Goal: Task Accomplishment & Management: Complete application form

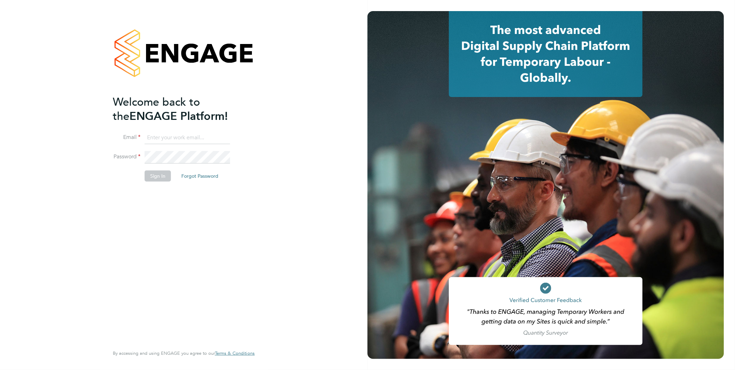
type input "[EMAIL_ADDRESS][DOMAIN_NAME]"
click at [151, 178] on button "Sign In" at bounding box center [158, 175] width 26 height 11
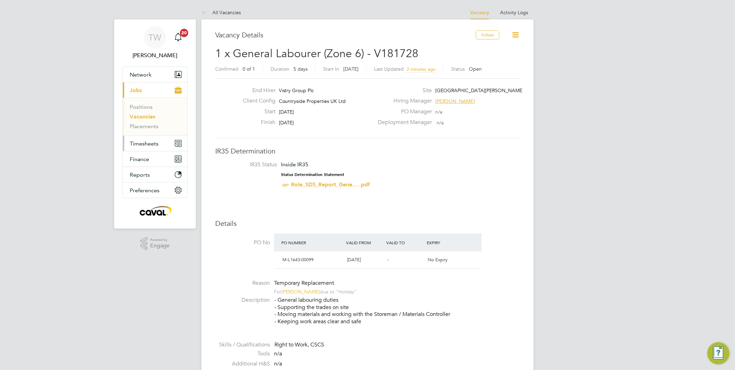
click at [162, 144] on button "Timesheets" at bounding box center [155, 143] width 64 height 15
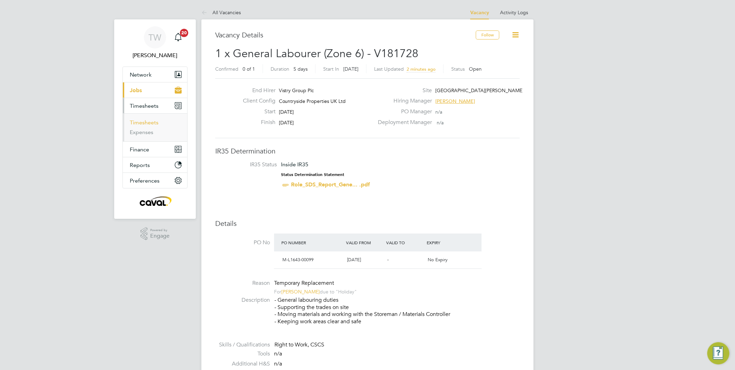
click at [152, 124] on link "Timesheets" at bounding box center [144, 122] width 29 height 7
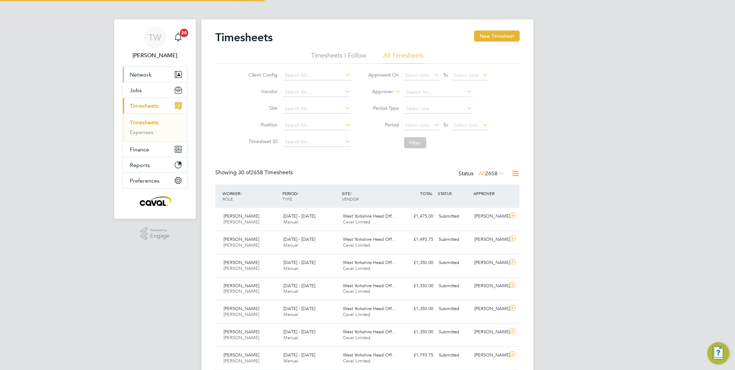
scroll to position [17, 60]
click at [146, 74] on span "Network" at bounding box center [141, 74] width 22 height 7
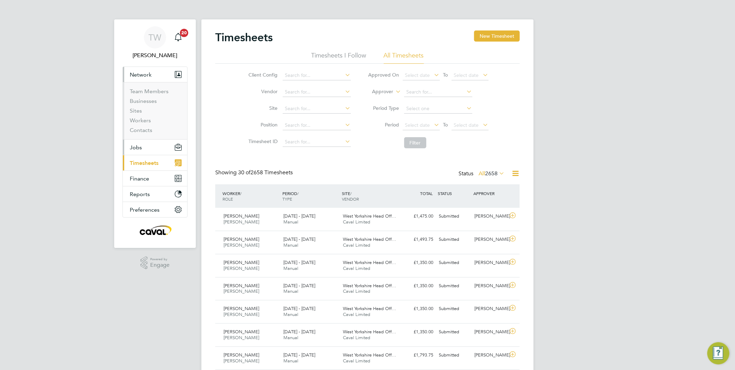
click at [151, 143] on button "Jobs" at bounding box center [155, 147] width 64 height 15
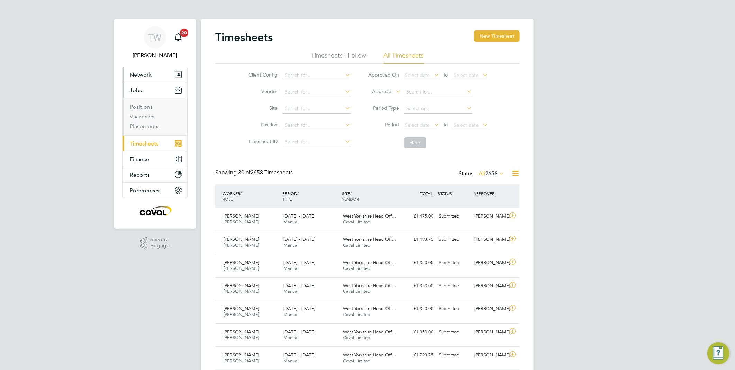
click at [155, 75] on button "Network" at bounding box center [155, 74] width 64 height 15
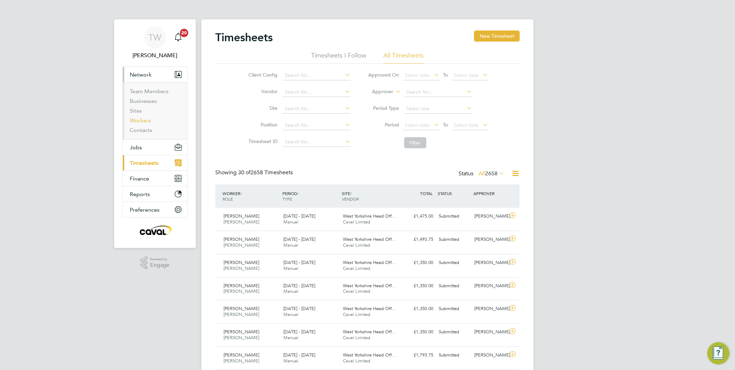
click at [144, 119] on link "Workers" at bounding box center [140, 120] width 21 height 7
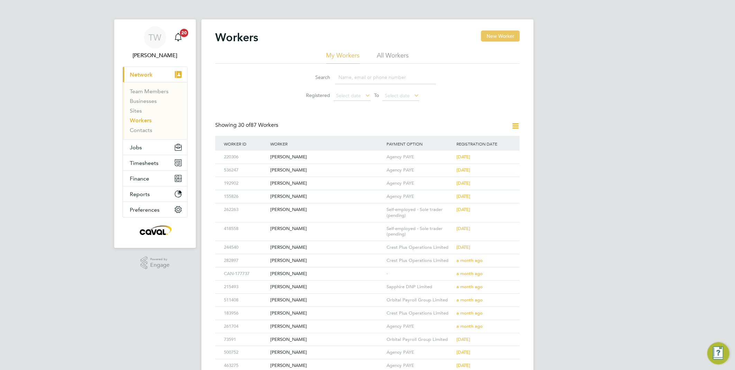
click at [497, 39] on button "New Worker" at bounding box center [500, 35] width 39 height 11
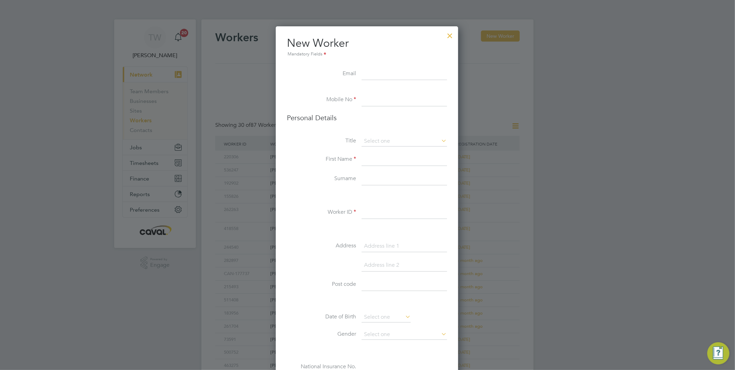
drag, startPoint x: 388, startPoint y: 70, endPoint x: 388, endPoint y: 75, distance: 4.8
click at [388, 70] on input at bounding box center [405, 74] width 86 height 12
paste input "thomasbeswick2020@gmail.com"
type input "thomasbeswick2020@gmail.com"
click at [391, 97] on input at bounding box center [405, 100] width 86 height 12
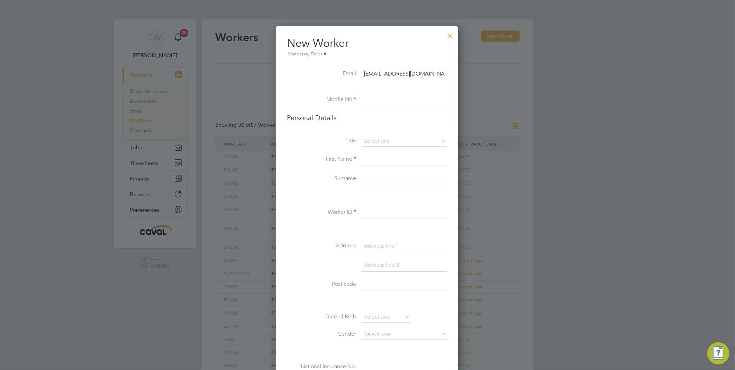
click at [391, 97] on input at bounding box center [405, 100] width 86 height 12
type input "0"
paste input "7727 366008"
type input "07727 366008"
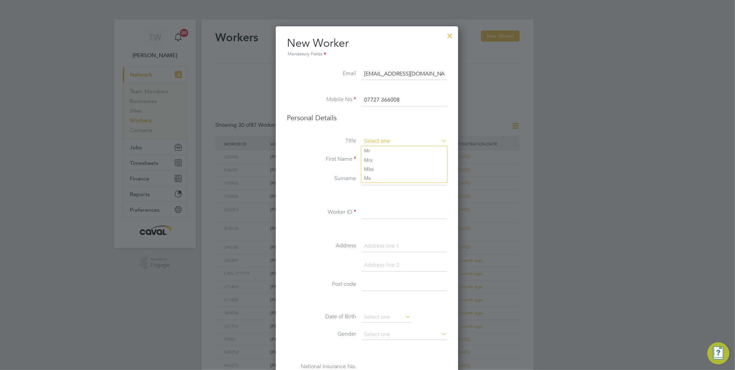
click at [389, 145] on input at bounding box center [405, 141] width 86 height 10
click at [387, 149] on li "Mr" at bounding box center [404, 150] width 86 height 9
type input "Mr"
click at [384, 157] on input at bounding box center [405, 159] width 86 height 12
type input "t"
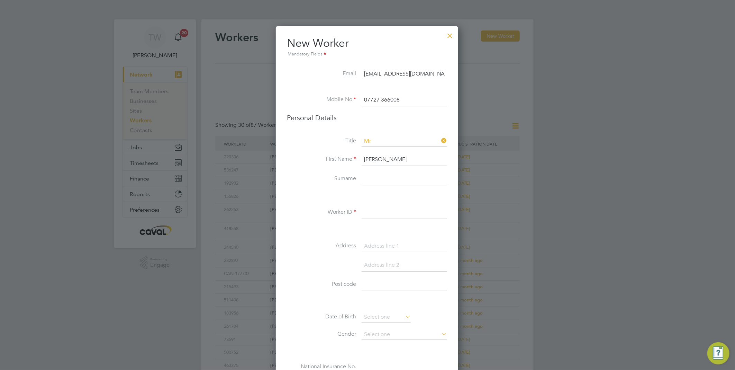
type input "Thomas"
type input "Beswick"
click at [376, 207] on input at bounding box center [405, 212] width 86 height 12
click at [384, 211] on input at bounding box center [405, 212] width 86 height 12
paste input "469738"
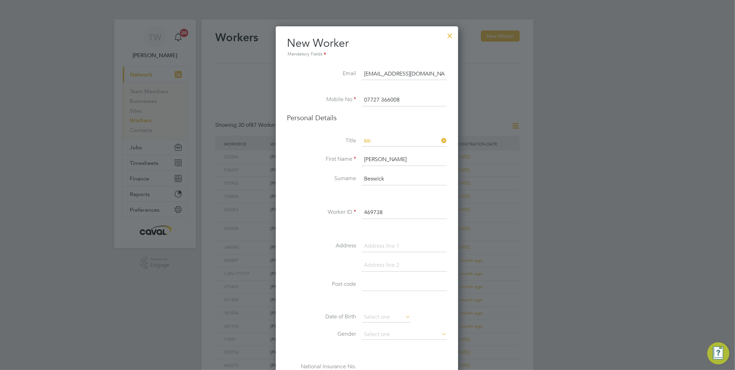
type input "469738"
click at [373, 240] on input at bounding box center [405, 246] width 86 height 12
click at [405, 226] on li at bounding box center [367, 229] width 160 height 7
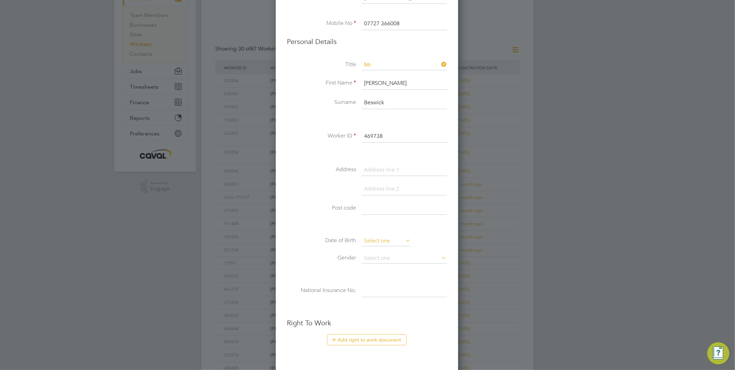
scroll to position [77, 0]
click at [336, 182] on li at bounding box center [367, 191] width 160 height 19
click at [369, 199] on li at bounding box center [367, 191] width 160 height 19
drag, startPoint x: 373, startPoint y: 203, endPoint x: 379, endPoint y: 195, distance: 9.7
click at [373, 203] on input at bounding box center [405, 207] width 86 height 12
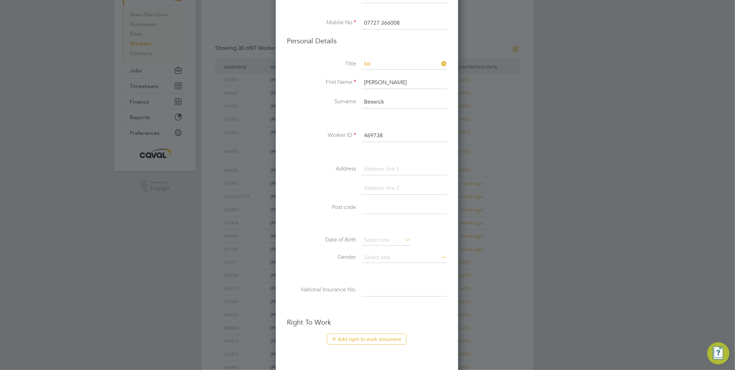
click at [384, 171] on input at bounding box center [405, 169] width 86 height 12
click at [375, 188] on input at bounding box center [405, 188] width 86 height 12
click at [376, 170] on input at bounding box center [405, 169] width 86 height 12
click at [382, 169] on input at bounding box center [405, 169] width 86 height 12
click at [388, 168] on input at bounding box center [405, 169] width 86 height 12
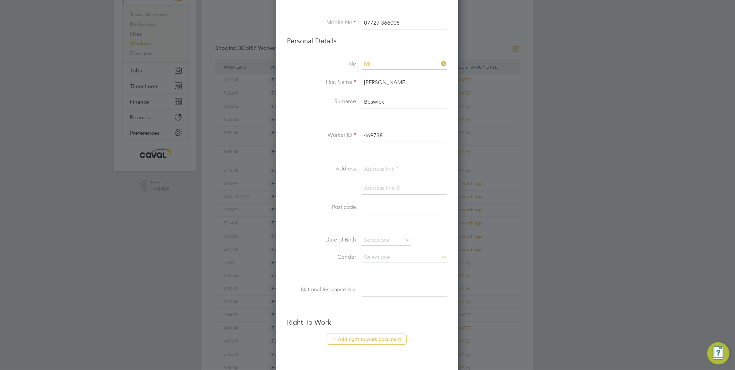
type input "2"
click at [402, 168] on input at bounding box center [405, 169] width 86 height 12
click at [404, 168] on input at bounding box center [405, 169] width 86 height 12
paste input "370 Holderness Rd"
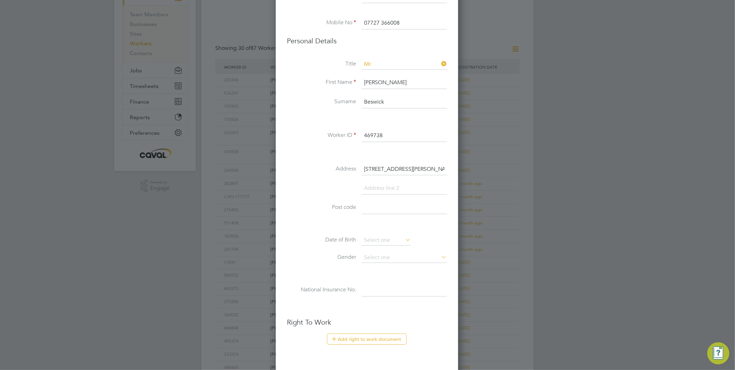
type input "370 Holderness Rd"
drag, startPoint x: 391, startPoint y: 184, endPoint x: 391, endPoint y: 190, distance: 5.9
click at [391, 184] on input at bounding box center [405, 188] width 86 height 12
click at [382, 212] on input at bounding box center [405, 207] width 86 height 12
paste input "HU9 3DL"
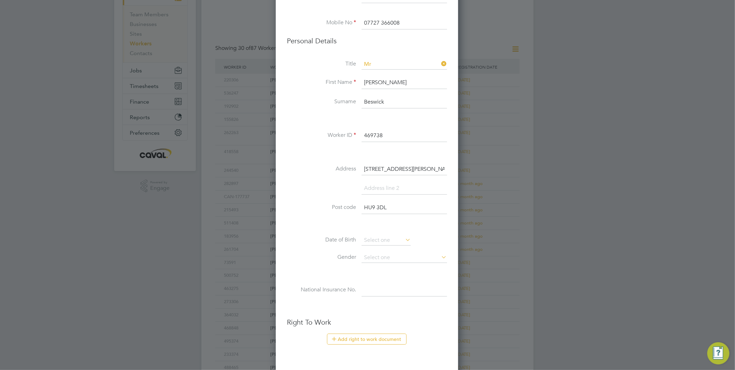
type input "HU9 3DL"
click at [385, 192] on input at bounding box center [405, 188] width 86 height 12
click at [373, 237] on input at bounding box center [386, 240] width 49 height 10
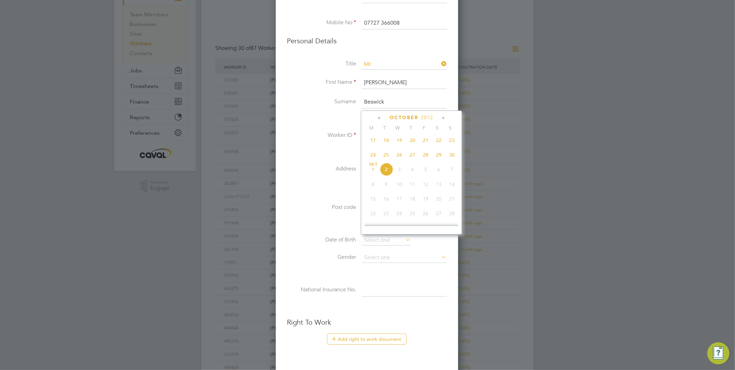
click at [428, 117] on span "2012" at bounding box center [427, 118] width 12 height 6
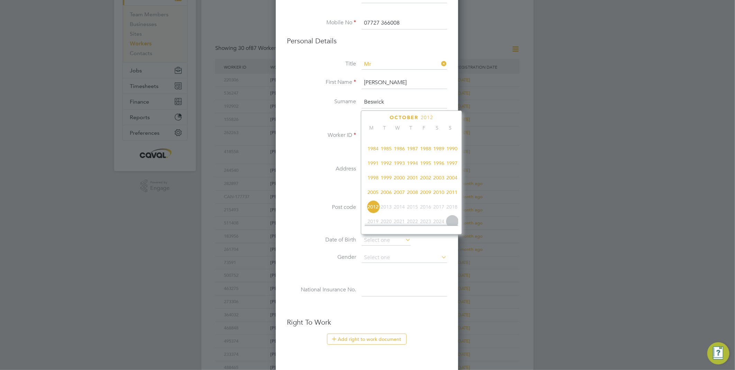
scroll to position [143, 0]
click at [454, 164] on span "1990" at bounding box center [452, 161] width 13 height 13
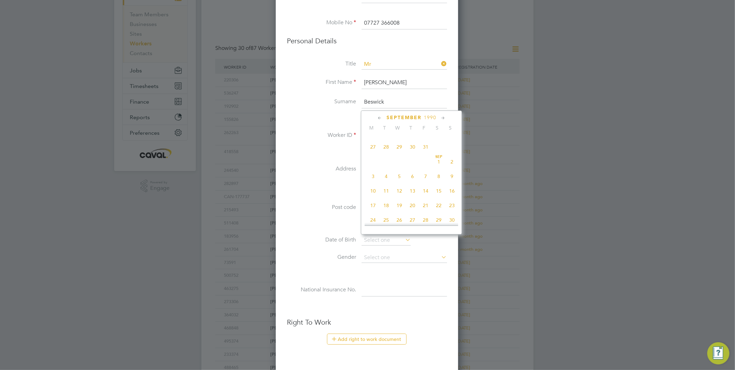
click at [445, 118] on icon at bounding box center [443, 118] width 7 height 8
click at [375, 170] on span "12" at bounding box center [373, 168] width 13 height 13
type input "12 Nov 1990"
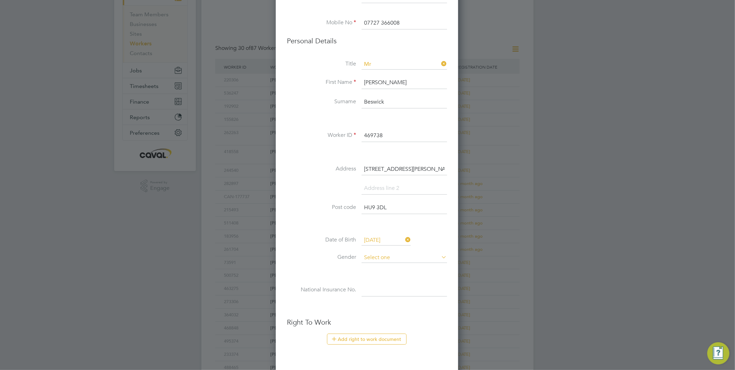
click at [385, 255] on input at bounding box center [405, 257] width 86 height 10
click at [382, 264] on li "Male" at bounding box center [404, 266] width 86 height 9
type input "Male"
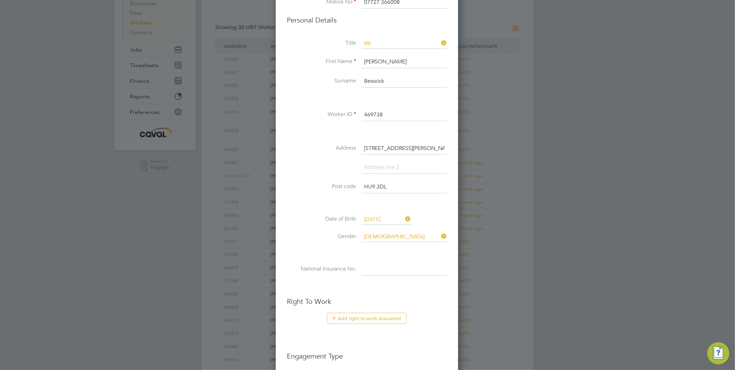
scroll to position [115, 0]
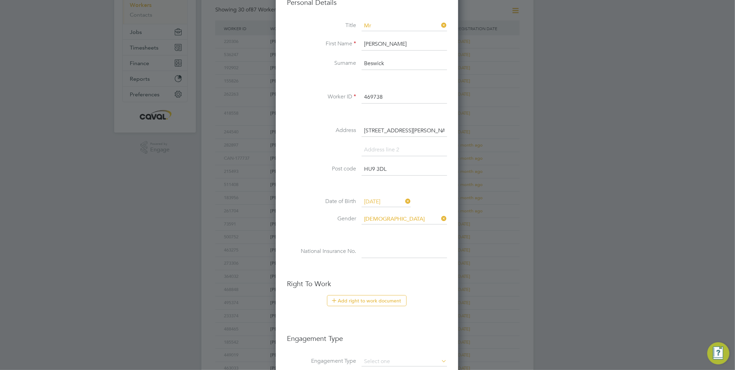
drag, startPoint x: 371, startPoint y: 247, endPoint x: 365, endPoint y: 258, distance: 13.0
click at [371, 247] on input at bounding box center [405, 251] width 86 height 12
paste input "JS228051D"
type input "JS 22 80 51 D"
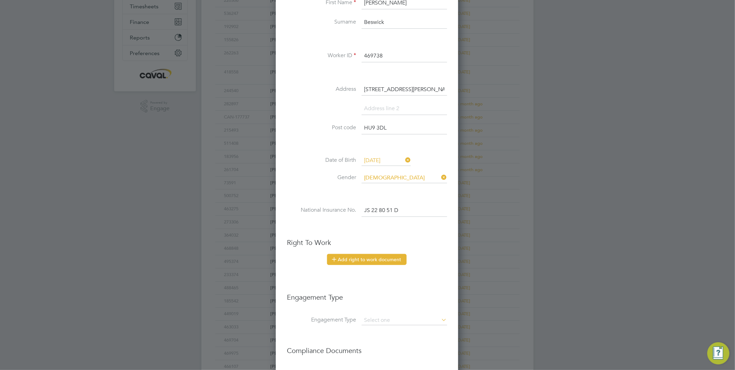
scroll to position [192, 0]
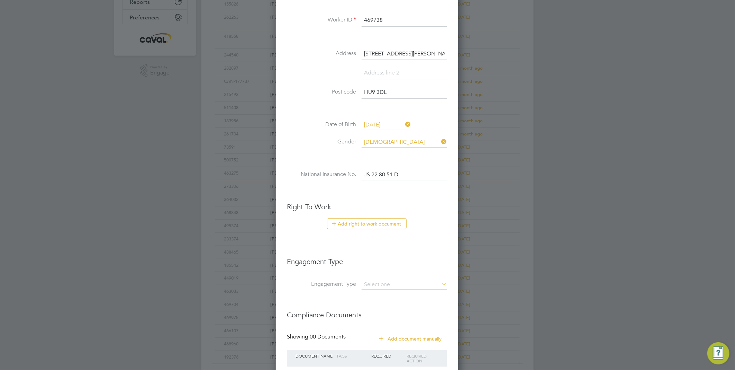
click at [384, 219] on button "Add right to work document" at bounding box center [367, 223] width 80 height 11
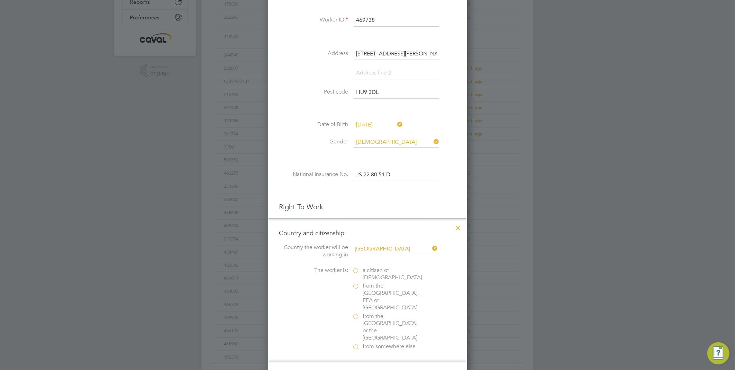
click at [357, 268] on label "a citizen of United Kingdom" at bounding box center [386, 274] width 69 height 15
click at [0, 0] on input "a citizen of United Kingdom" at bounding box center [0, 0] width 0 height 0
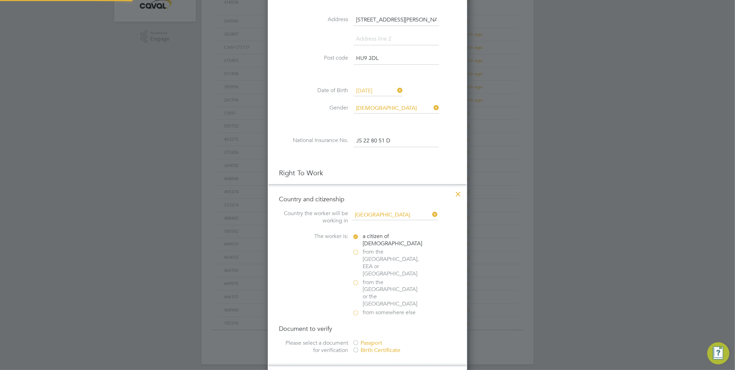
scroll to position [269, 0]
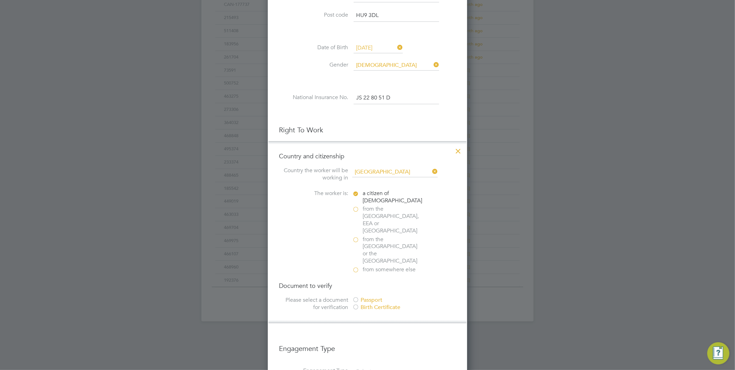
click at [358, 297] on div at bounding box center [355, 300] width 7 height 7
click at [363, 334] on input "file" at bounding box center [383, 344] width 109 height 21
type input "C:\fakepath\tom beswick pp.JPG"
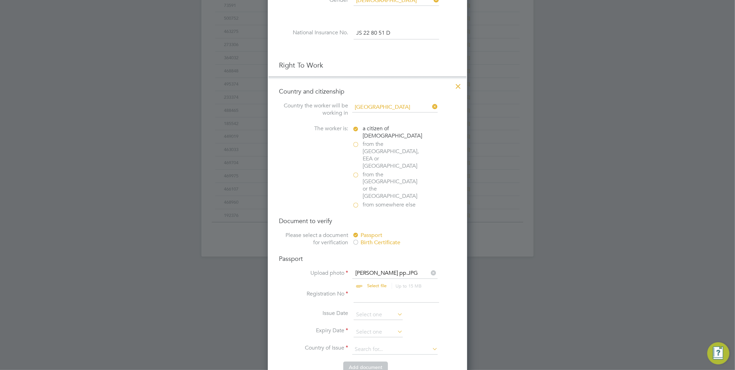
scroll to position [346, 0]
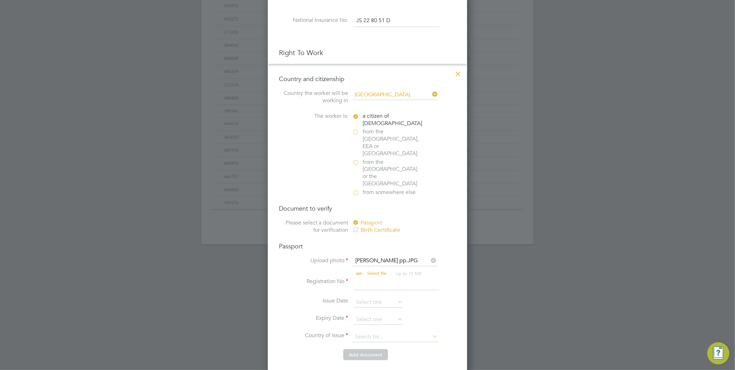
click at [379, 278] on input at bounding box center [397, 284] width 86 height 12
click at [360, 278] on input at bounding box center [397, 284] width 86 height 12
type input "509177094"
click at [364, 314] on input at bounding box center [378, 319] width 49 height 10
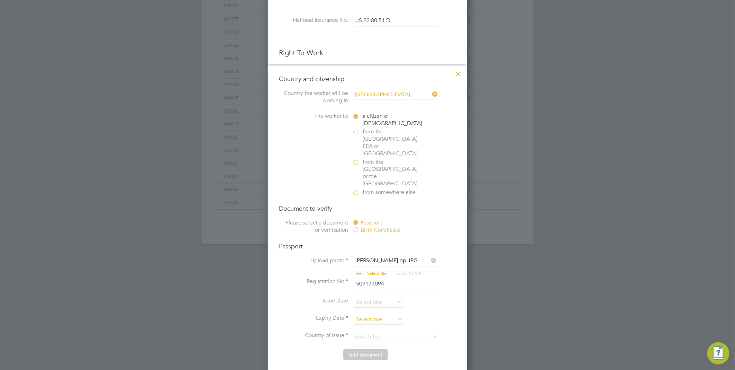
scroll to position [193, 0]
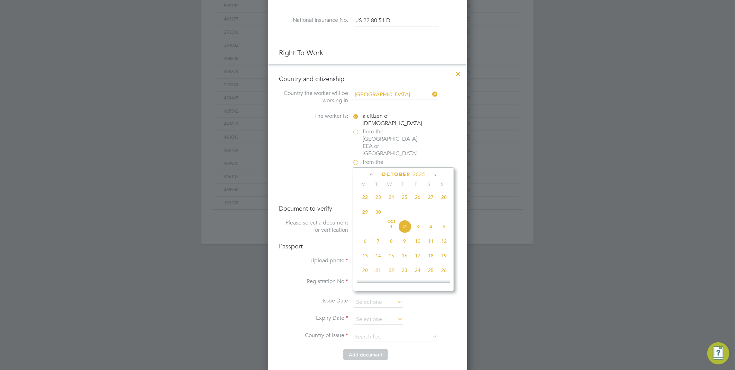
click at [417, 172] on span "2025" at bounding box center [419, 174] width 12 height 6
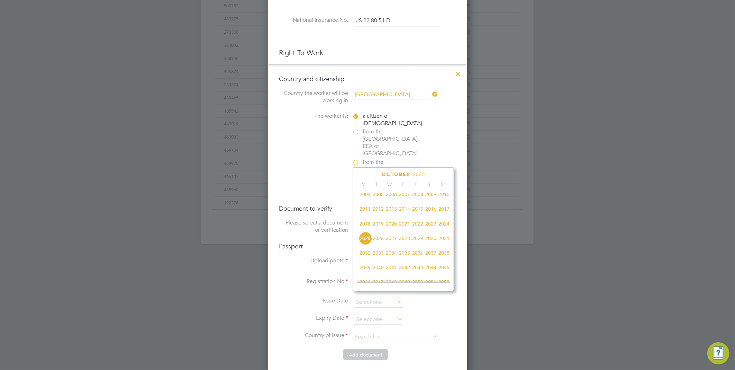
click at [420, 225] on span "2022" at bounding box center [417, 223] width 13 height 13
click at [372, 176] on icon at bounding box center [372, 175] width 7 height 8
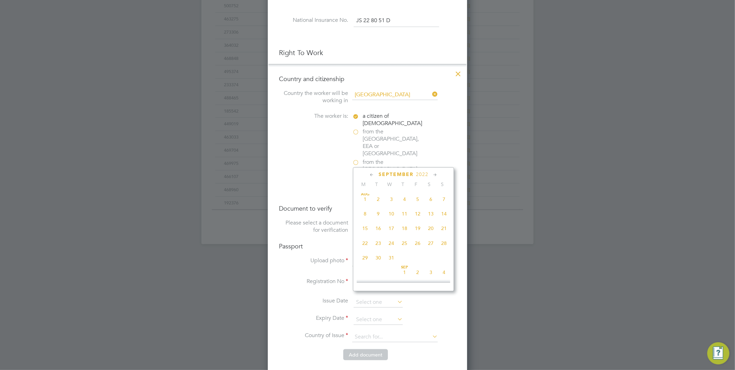
click at [372, 176] on icon at bounding box center [372, 175] width 7 height 8
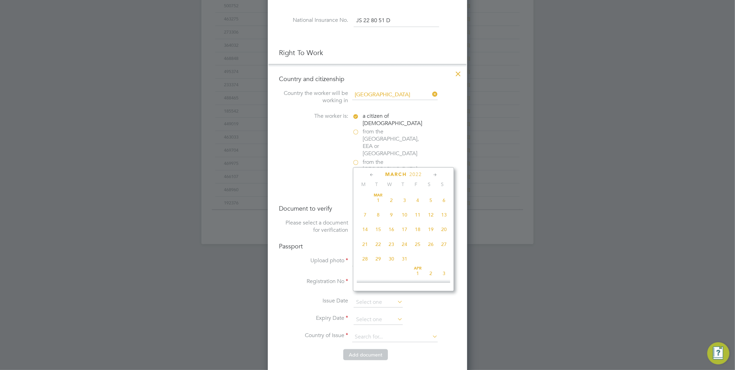
click at [372, 176] on icon at bounding box center [372, 175] width 7 height 8
click at [429, 215] on span "12" at bounding box center [430, 214] width 13 height 13
type input "12 Feb 2022"
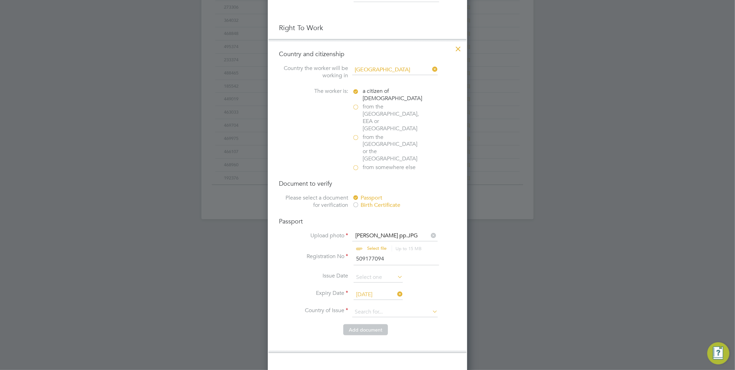
scroll to position [385, 0]
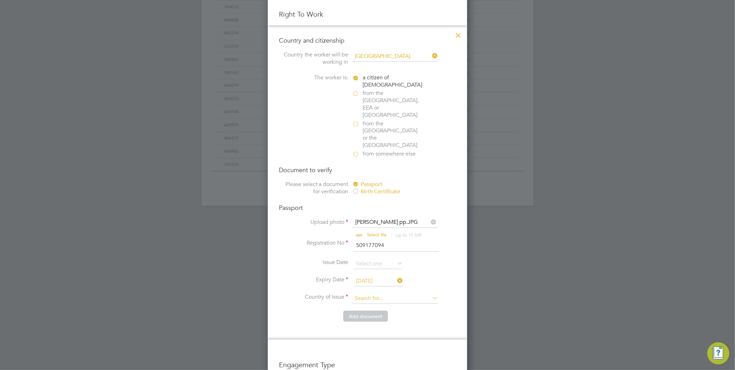
click at [374, 293] on input at bounding box center [395, 298] width 86 height 10
click at [378, 281] on li "United K ingdom" at bounding box center [395, 284] width 86 height 9
type input "United Kingdom"
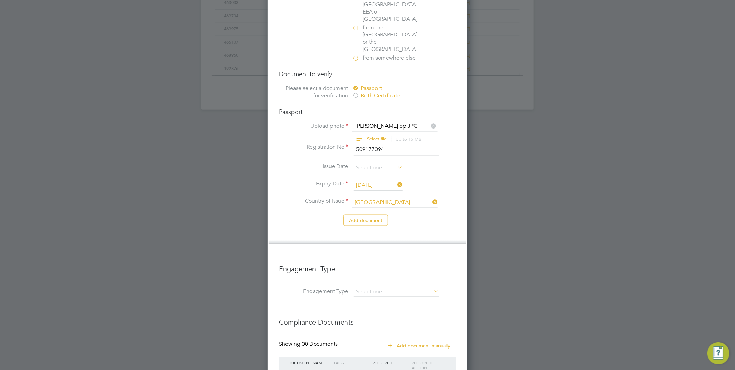
scroll to position [500, 0]
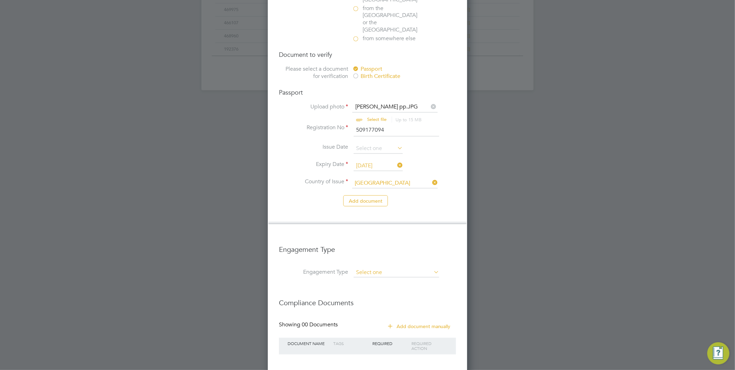
click at [394, 268] on input at bounding box center [397, 273] width 86 height 10
click at [407, 271] on li "PAYE Direct" at bounding box center [396, 269] width 86 height 10
type input "PAYE Direct"
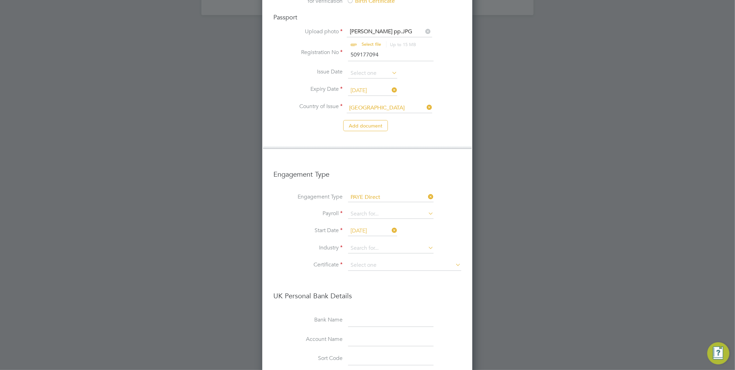
scroll to position [577, 0]
click at [362, 241] on input at bounding box center [391, 246] width 86 height 10
click at [371, 228] on li "Con struction" at bounding box center [391, 232] width 86 height 9
type input "Construction"
click at [367, 259] on input at bounding box center [404, 264] width 113 height 10
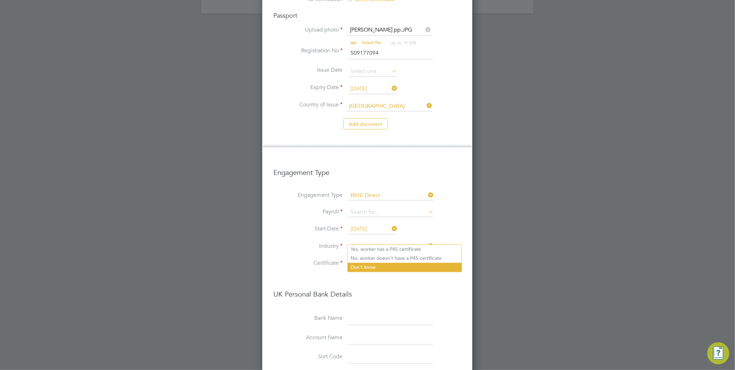
click at [389, 263] on li "Don't know" at bounding box center [405, 267] width 114 height 9
type input "Don't know"
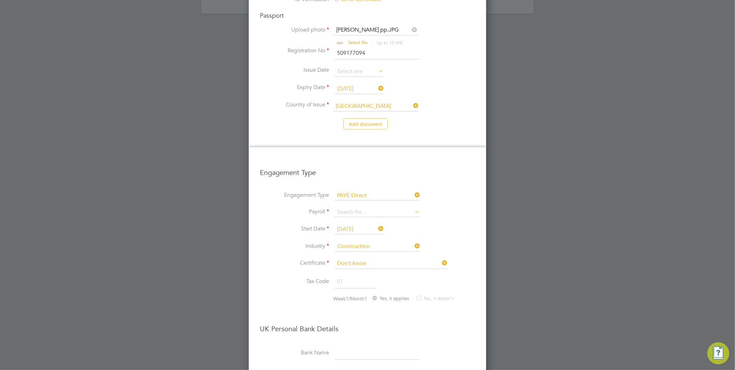
scroll to position [1093, 237]
click at [369, 207] on input at bounding box center [378, 212] width 86 height 10
click at [369, 198] on li "Agency PAYE" at bounding box center [377, 199] width 86 height 10
type input "Agency PAYE"
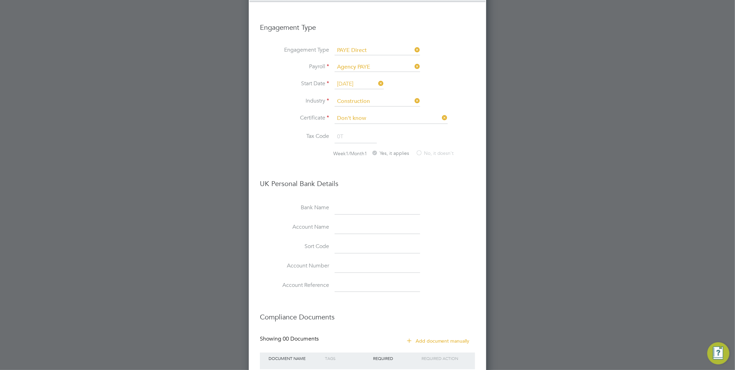
scroll to position [750, 0]
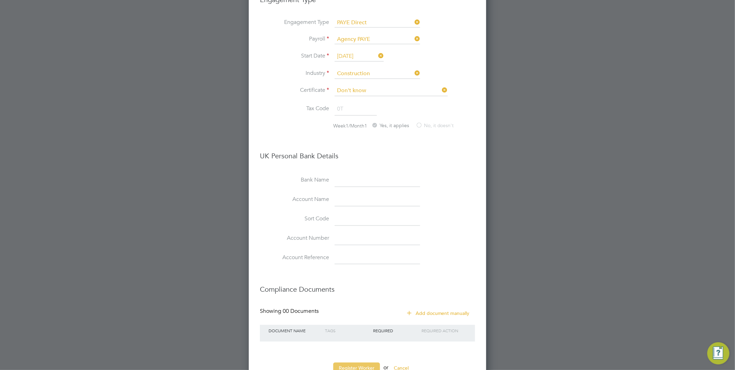
click at [376, 362] on button "Register Worker" at bounding box center [356, 367] width 47 height 11
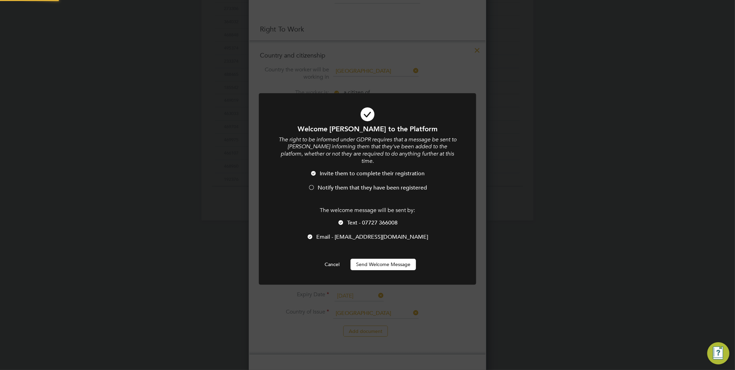
scroll to position [0, 0]
click at [354, 219] on span "Text - 07727 366008" at bounding box center [372, 222] width 51 height 7
click at [330, 185] on li "Notify them that they have been registered" at bounding box center [368, 191] width 180 height 14
click at [375, 259] on button "Send Welcome Message" at bounding box center [383, 264] width 65 height 11
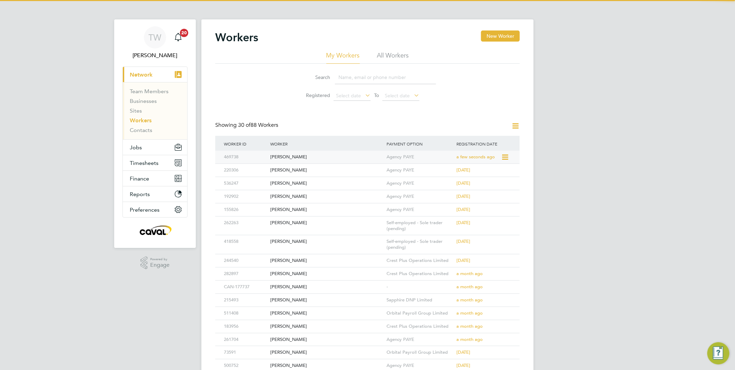
click at [342, 159] on div "[PERSON_NAME]" at bounding box center [327, 157] width 116 height 13
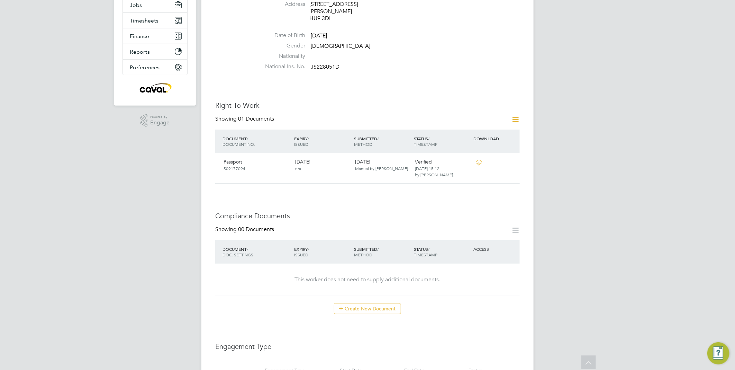
scroll to position [154, 0]
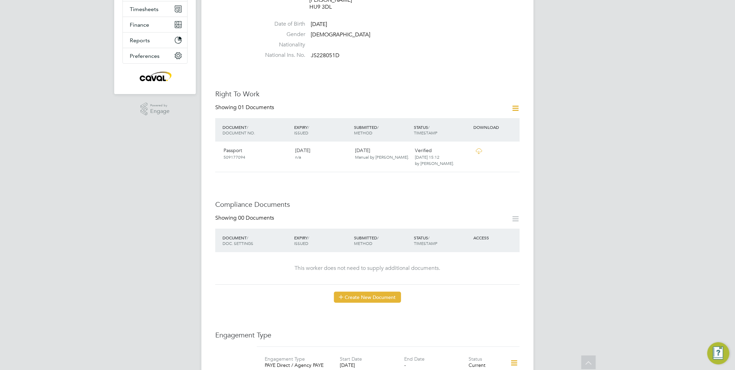
click at [399, 291] on button "Create New Document" at bounding box center [367, 296] width 67 height 11
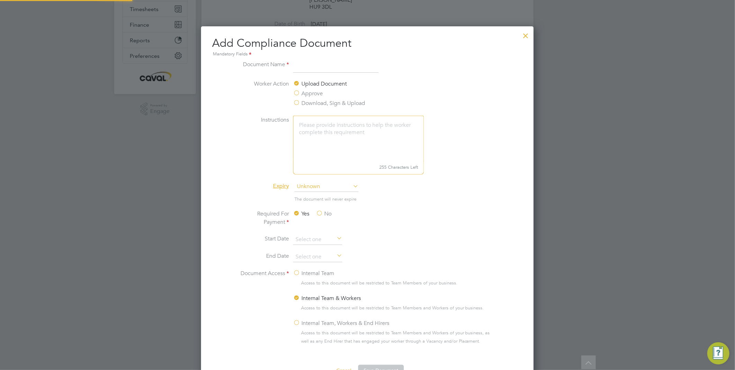
scroll to position [362, 333]
type input "CSCS"
click at [325, 141] on textarea at bounding box center [358, 139] width 131 height 46
click at [296, 92] on label "Approve" at bounding box center [308, 93] width 30 height 8
click at [0, 0] on input "Approve" at bounding box center [0, 0] width 0 height 0
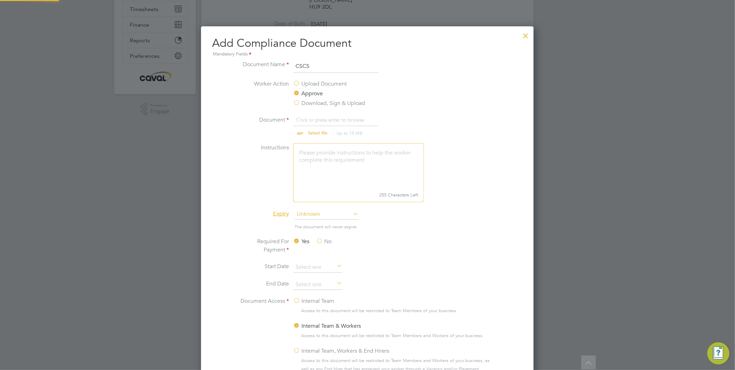
scroll to position [11, 86]
click at [314, 116] on input "file" at bounding box center [324, 126] width 109 height 21
type input "C:\fakepath\tom beswick.JPG"
click at [320, 238] on label "No" at bounding box center [324, 241] width 16 height 8
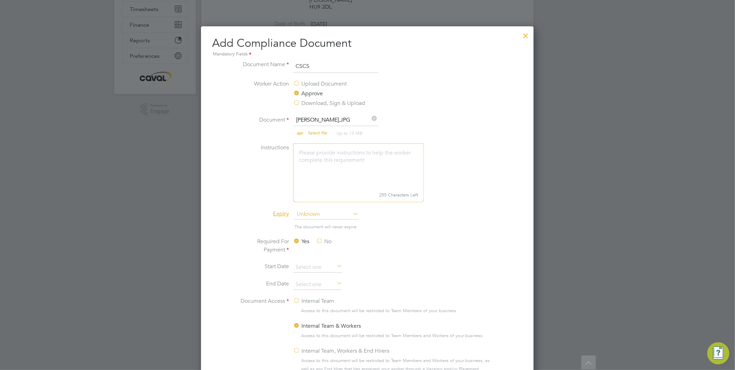
click at [0, 0] on input "No" at bounding box center [0, 0] width 0 height 0
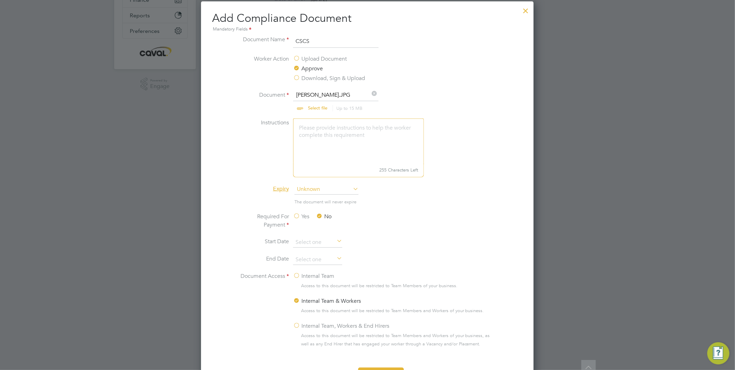
scroll to position [192, 0]
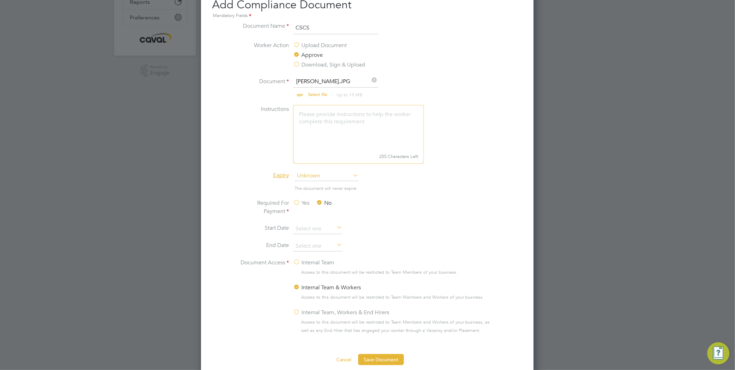
click at [306, 260] on label "Internal Team" at bounding box center [313, 262] width 41 height 8
click at [0, 0] on input "Internal Team" at bounding box center [0, 0] width 0 height 0
click at [373, 358] on button "Save Document" at bounding box center [381, 359] width 46 height 11
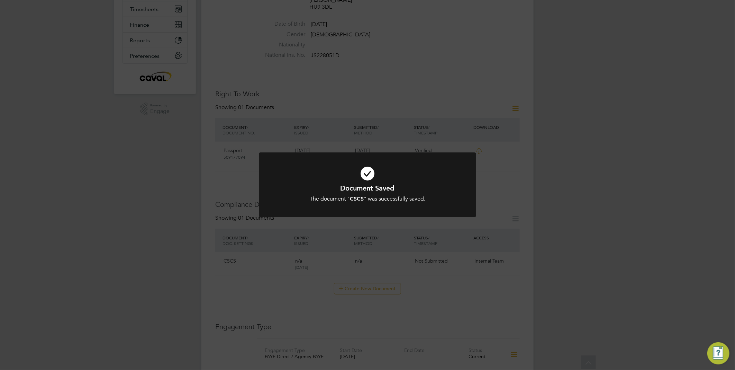
click at [613, 274] on div "Document Saved The document " CSCS " was successfully saved. Cancel Okay" at bounding box center [367, 185] width 735 height 370
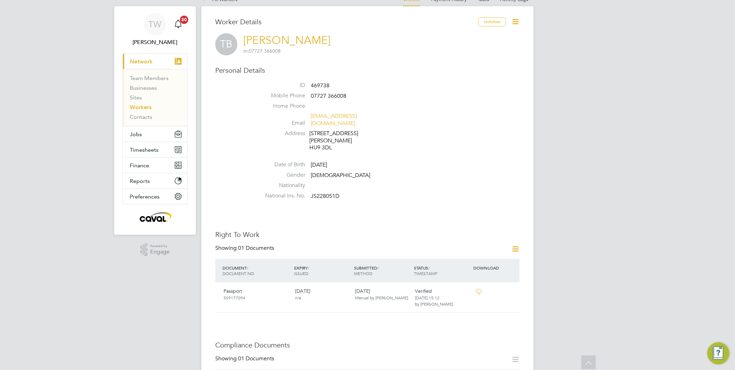
scroll to position [0, 0]
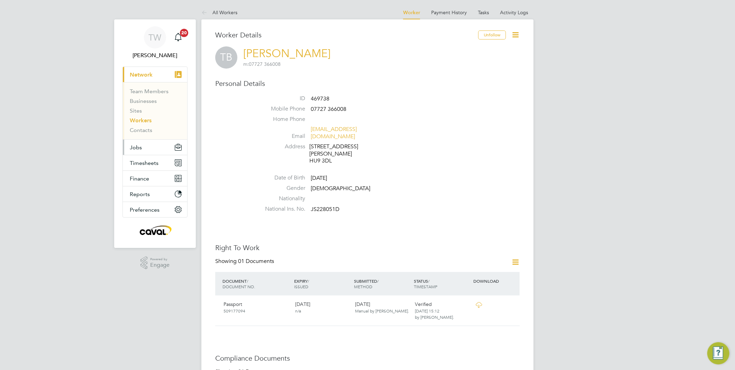
click at [142, 144] on button "Jobs" at bounding box center [155, 147] width 64 height 15
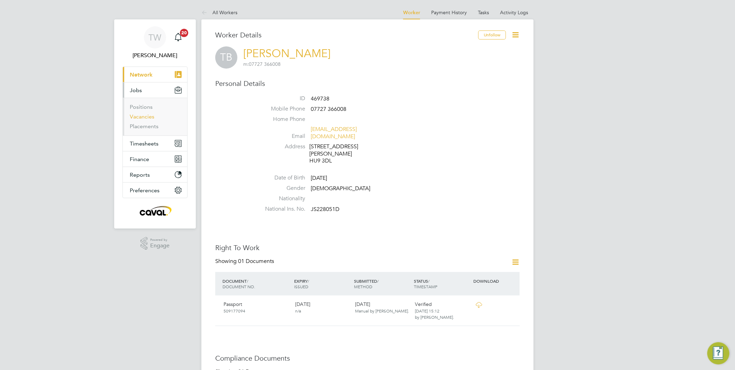
click at [145, 117] on link "Vacancies" at bounding box center [142, 116] width 25 height 7
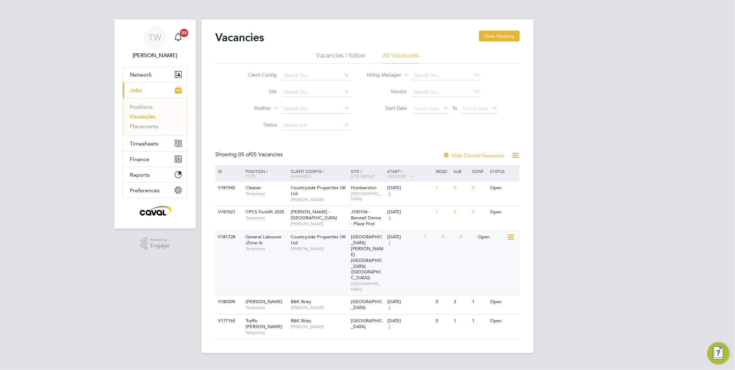
click at [331, 251] on div "Countryside Properties UK Ltd Liam Mackay" at bounding box center [319, 243] width 61 height 24
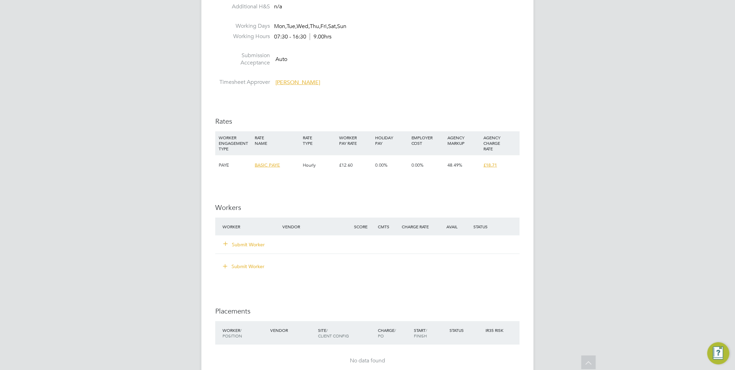
scroll to position [385, 0]
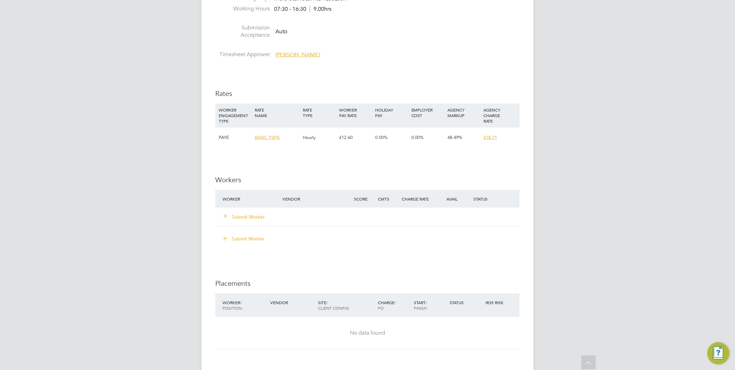
click at [250, 221] on div "Submit Worker" at bounding box center [257, 216] width 72 height 12
click at [253, 215] on button "Submit Worker" at bounding box center [245, 216] width 42 height 7
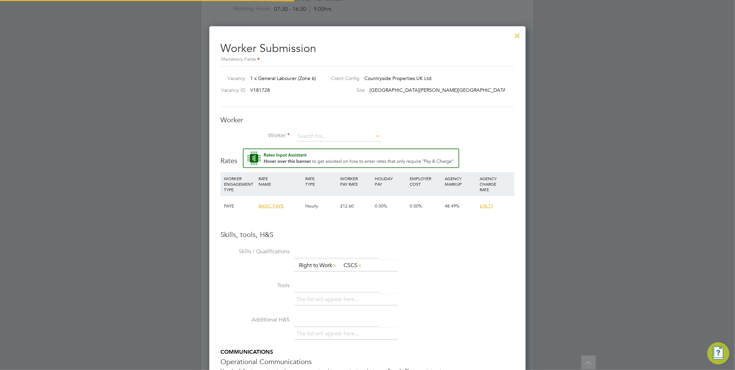
scroll to position [445, 317]
click at [316, 135] on input at bounding box center [338, 136] width 86 height 10
click at [339, 132] on input at bounding box center [338, 136] width 86 height 10
click at [355, 141] on li "Thomas Bes wick (469738)" at bounding box center [338, 145] width 86 height 9
type input "Thomas Beswick (469738)"
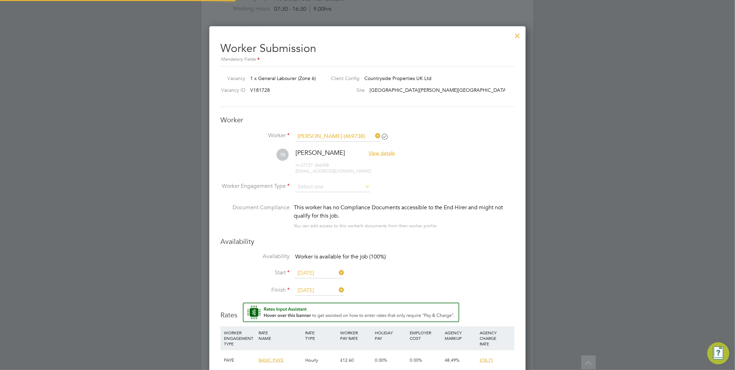
scroll to position [599, 317]
click at [350, 185] on input at bounding box center [332, 186] width 75 height 10
click at [316, 202] on li "PAYE" at bounding box center [333, 204] width 76 height 9
type input "PAYE"
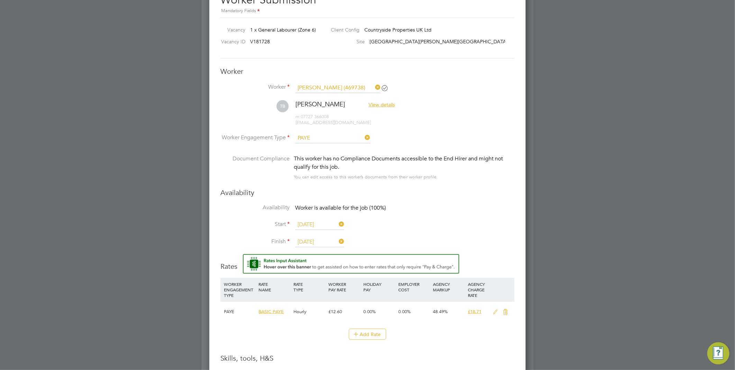
click at [318, 240] on input "26 Sep 2025" at bounding box center [319, 242] width 49 height 10
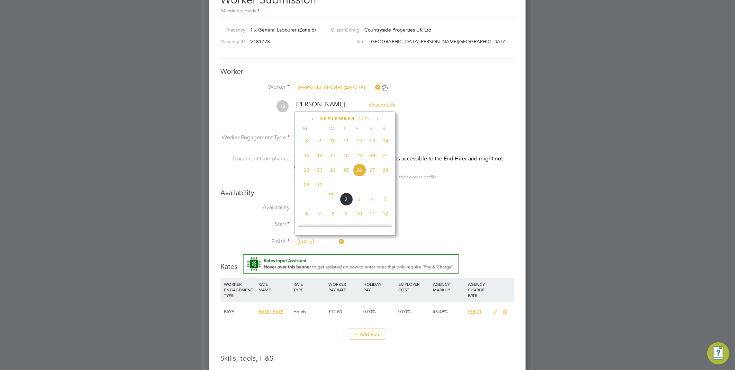
click at [306, 173] on span "22" at bounding box center [306, 169] width 13 height 13
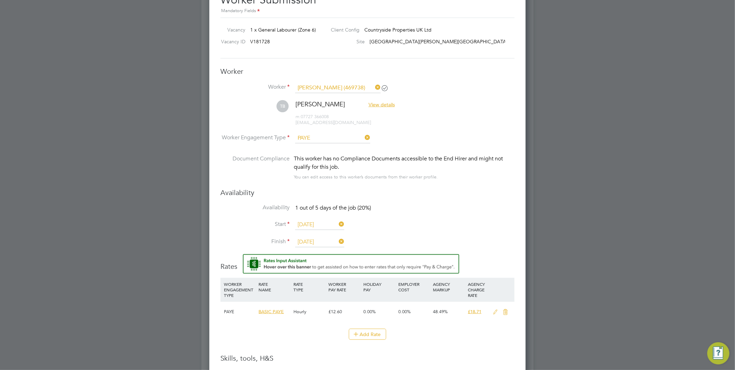
click at [331, 240] on input "[DATE]" at bounding box center [319, 242] width 49 height 10
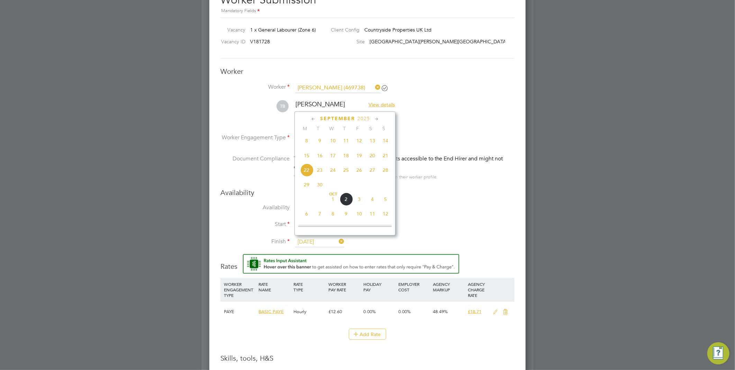
click at [359, 205] on span "3" at bounding box center [359, 198] width 13 height 13
type input "03 Oct 2025"
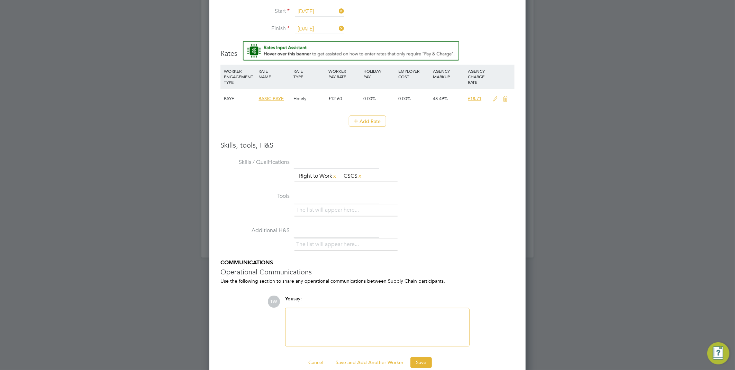
scroll to position [657, 0]
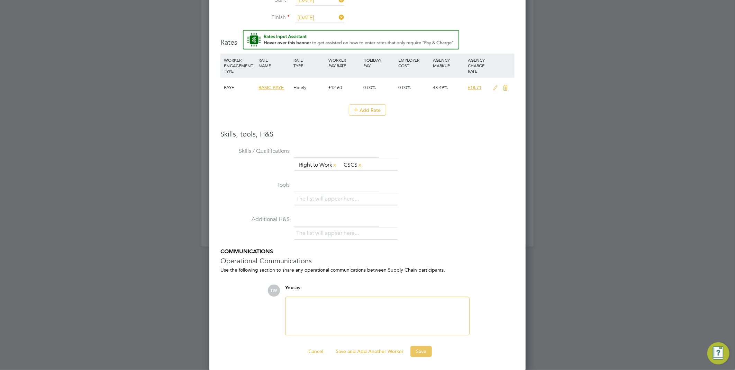
click at [417, 346] on button "Save" at bounding box center [421, 351] width 21 height 11
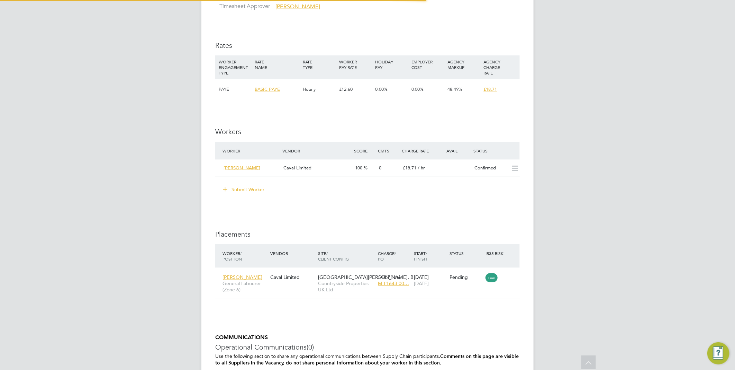
scroll to position [385, 0]
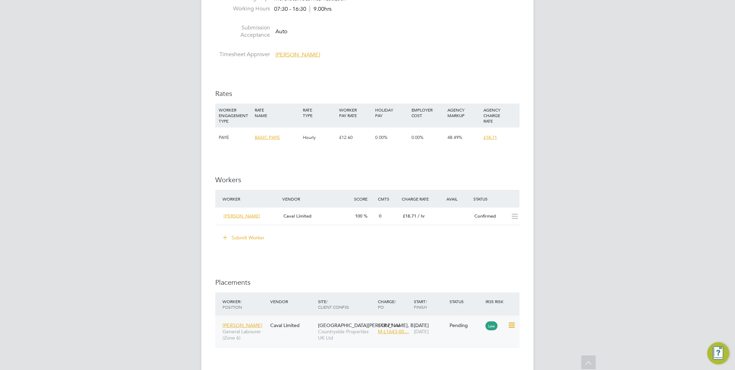
click at [511, 325] on icon at bounding box center [511, 325] width 7 height 8
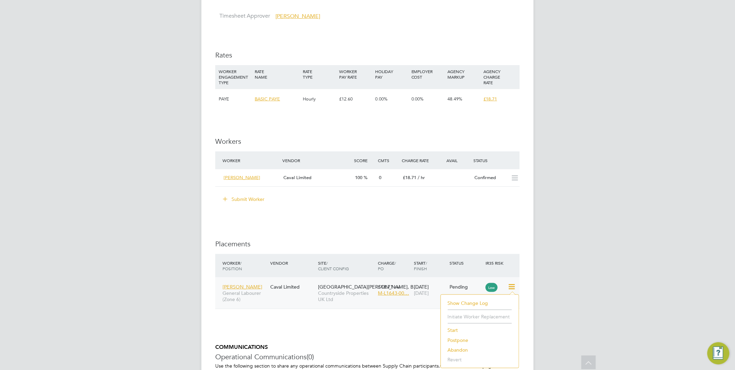
click at [454, 330] on li "Start" at bounding box center [480, 330] width 71 height 10
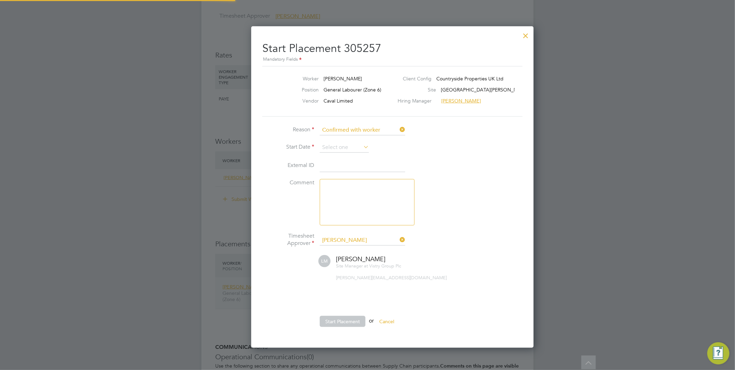
scroll to position [7, 85]
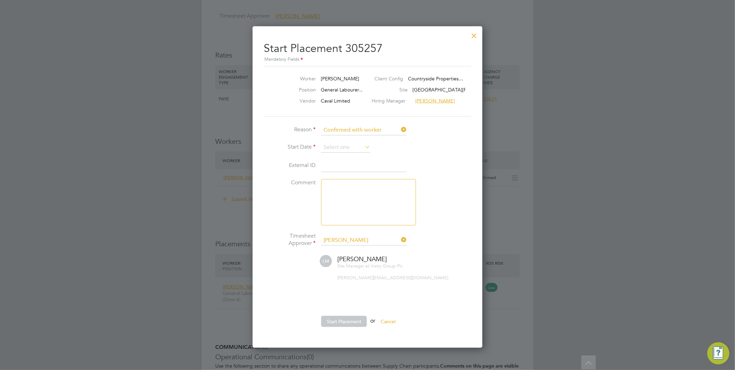
click at [338, 141] on li "Reason Confirmed with worker" at bounding box center [368, 133] width 208 height 17
click at [339, 144] on input at bounding box center [345, 147] width 49 height 10
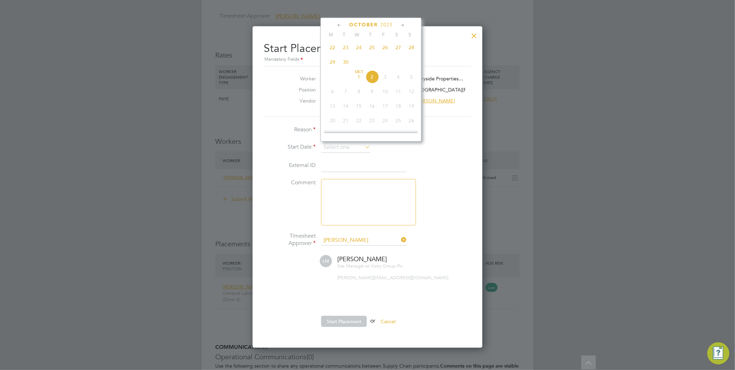
click at [334, 50] on span "22" at bounding box center [332, 47] width 13 height 13
type input "[DATE]"
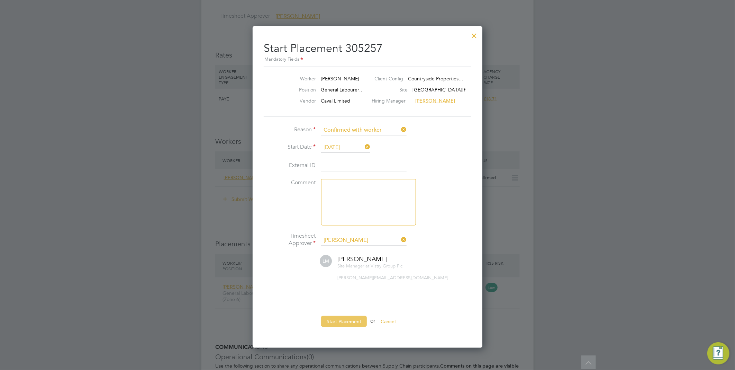
click at [352, 319] on button "Start Placement" at bounding box center [344, 321] width 46 height 11
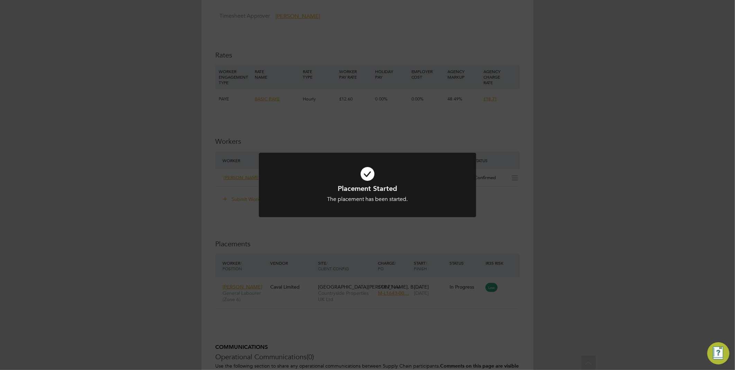
click at [625, 246] on div "Placement Started The placement has been started. Cancel Okay" at bounding box center [367, 185] width 735 height 370
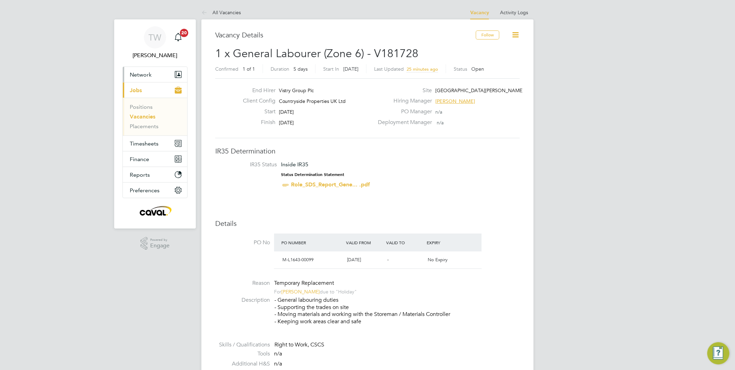
click at [141, 78] on button "Network" at bounding box center [155, 74] width 64 height 15
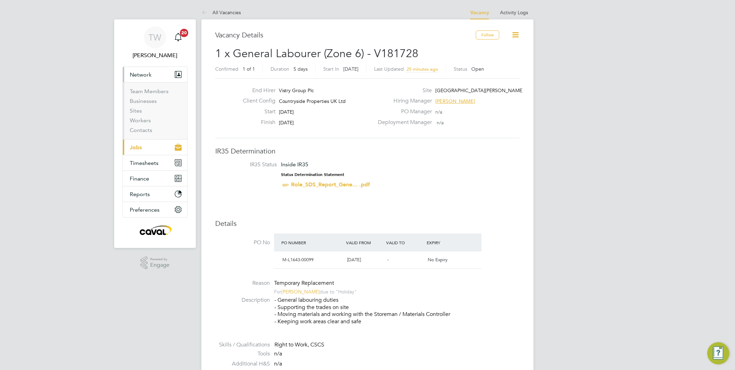
click at [148, 147] on button "Current page: Jobs" at bounding box center [155, 147] width 64 height 15
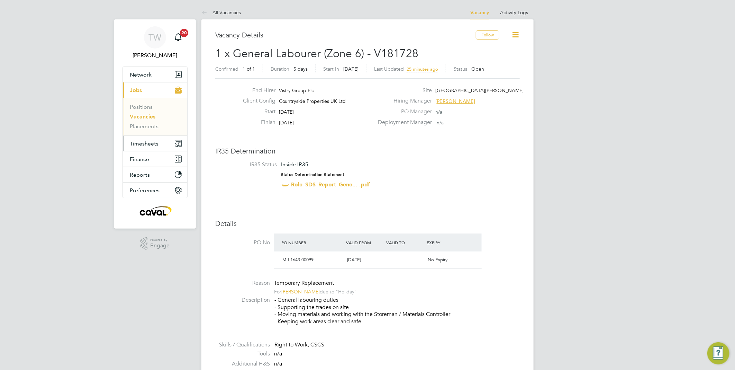
click at [150, 141] on span "Timesheets" at bounding box center [144, 143] width 29 height 7
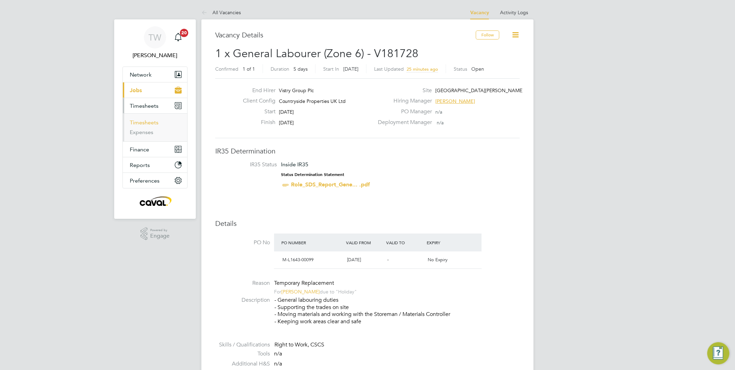
click at [150, 120] on link "Timesheets" at bounding box center [144, 122] width 29 height 7
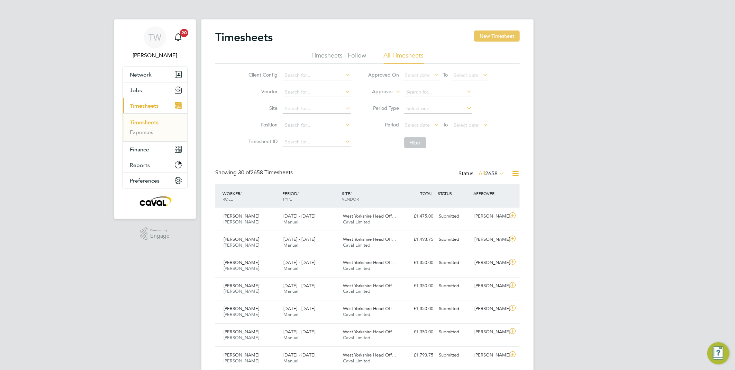
click at [506, 31] on button "New Timesheet" at bounding box center [497, 35] width 46 height 11
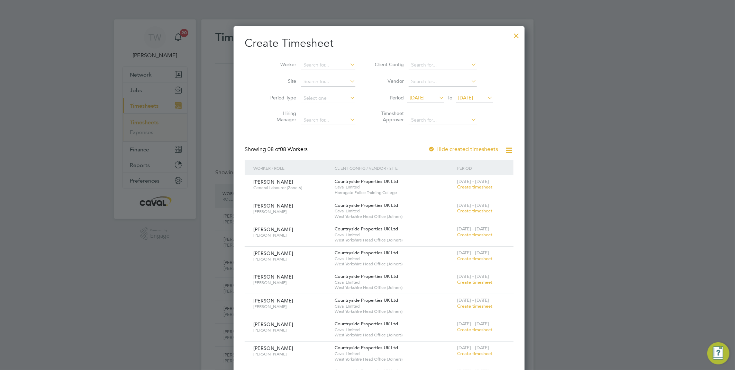
click at [461, 96] on span "[DATE]" at bounding box center [466, 98] width 15 height 6
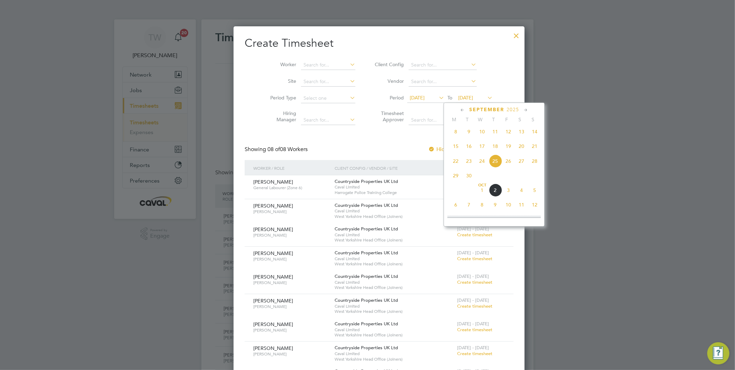
click at [533, 160] on span "28" at bounding box center [534, 160] width 13 height 13
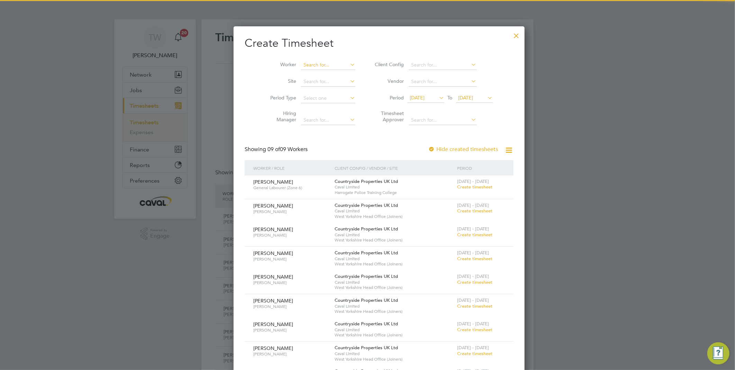
click at [315, 64] on input at bounding box center [328, 65] width 54 height 10
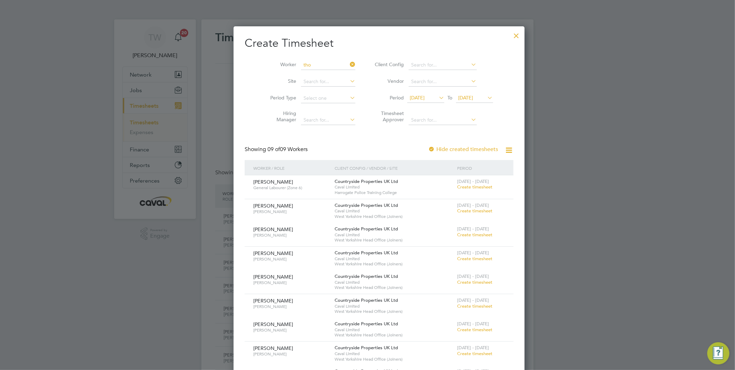
click at [326, 117] on li "Tho mas Beswick" at bounding box center [316, 121] width 55 height 9
type input "[PERSON_NAME]"
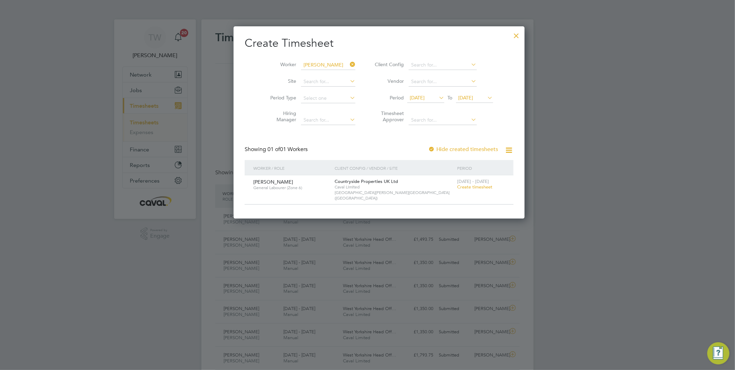
click at [457, 185] on span "Create timesheet" at bounding box center [474, 187] width 35 height 6
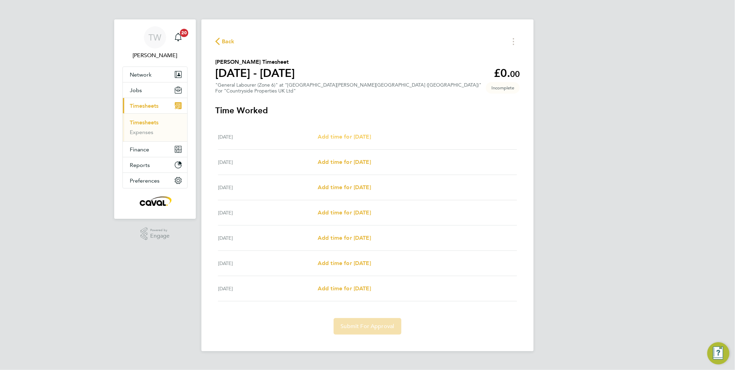
click at [333, 137] on span "Add time for Mon 22 Sep" at bounding box center [344, 136] width 53 height 7
select select "30"
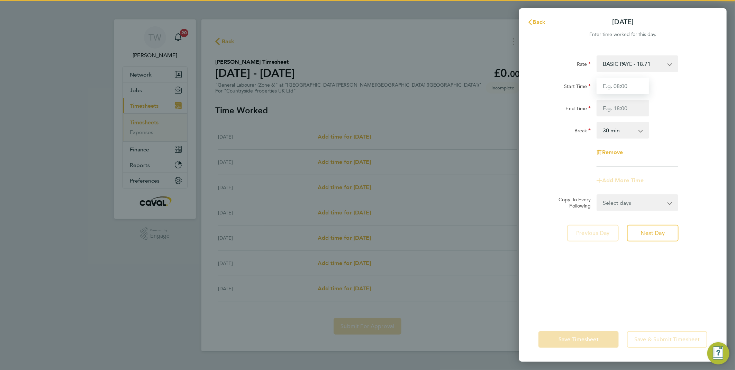
click at [606, 86] on input "Start Time" at bounding box center [623, 86] width 53 height 17
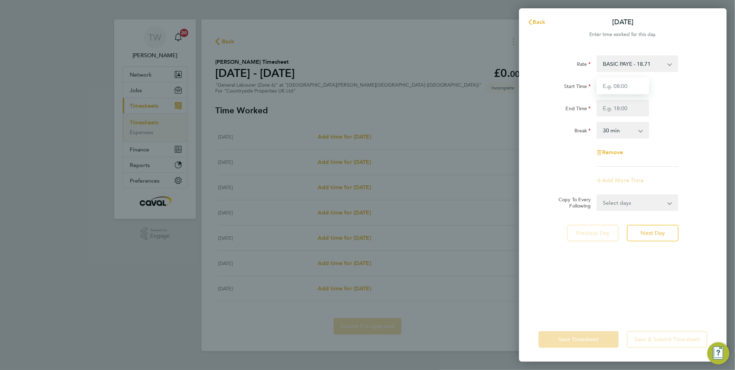
type input "07:30"
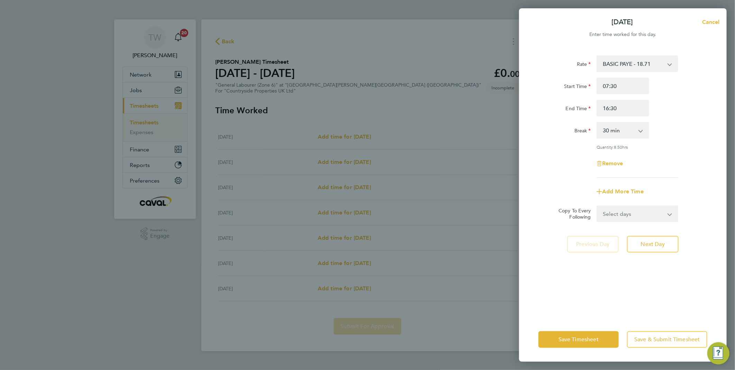
click at [680, 117] on div "Rate BASIC PAYE - 18.71 Start Time 07:30 End Time 16:30 Break 0 min 15 min 30 m…" at bounding box center [623, 116] width 169 height 122
click at [617, 135] on select "0 min 15 min 30 min 45 min 60 min 75 min 90 min" at bounding box center [619, 130] width 43 height 15
click at [611, 110] on input "16:30" at bounding box center [623, 108] width 53 height 17
click at [611, 109] on input "16:30" at bounding box center [623, 108] width 53 height 17
type input "16:00"
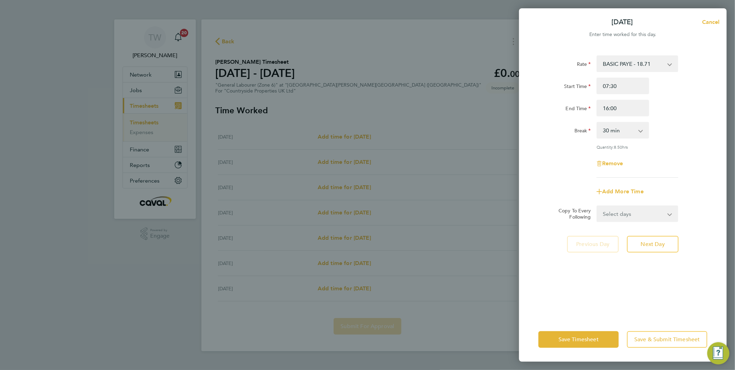
click at [676, 141] on div "Rate BASIC PAYE - 18.71 Start Time 07:30 End Time 16:00 Break 0 min 15 min 30 m…" at bounding box center [623, 116] width 169 height 122
click at [662, 241] on span "Next Day" at bounding box center [653, 244] width 24 height 7
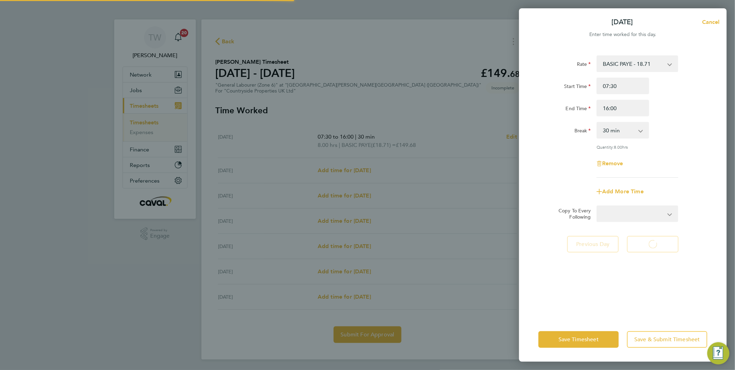
select select "30"
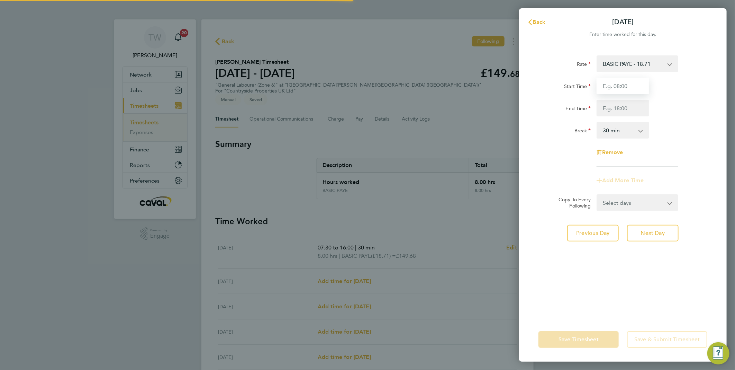
drag, startPoint x: 620, startPoint y: 84, endPoint x: 620, endPoint y: 90, distance: 5.9
click at [620, 84] on input "Start Time" at bounding box center [623, 86] width 53 height 17
type input "07:30"
type input "16:00"
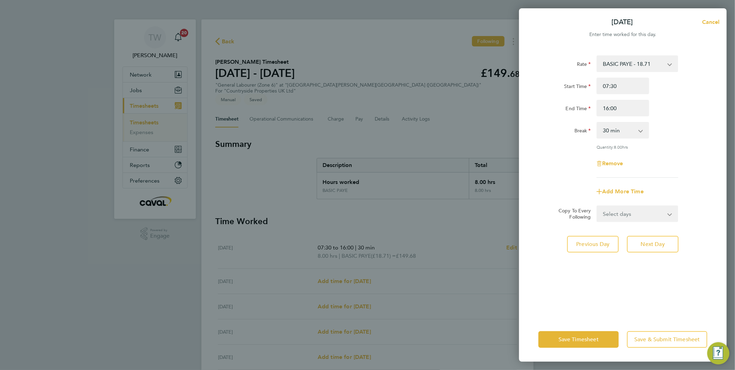
click at [683, 132] on div "Break 0 min 15 min 30 min 45 min 60 min 75 min 90 min" at bounding box center [623, 130] width 174 height 17
click at [646, 239] on button "Next Day" at bounding box center [653, 244] width 52 height 17
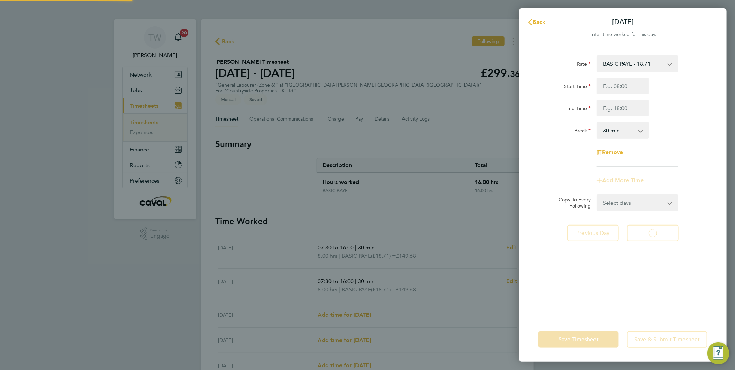
select select "30"
click at [612, 80] on input "Start Time" at bounding box center [623, 86] width 53 height 17
type input "07:30"
type input "16:00"
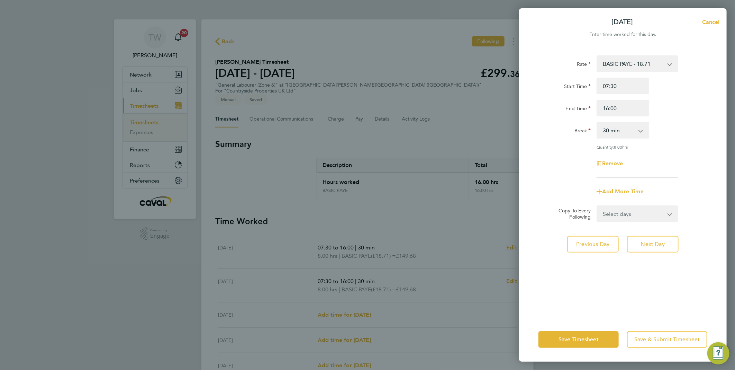
click at [673, 112] on div "End Time 16:00" at bounding box center [623, 108] width 174 height 17
drag, startPoint x: 646, startPoint y: 242, endPoint x: 641, endPoint y: 176, distance: 66.0
click at [647, 242] on span "Next Day" at bounding box center [653, 244] width 24 height 7
select select "30"
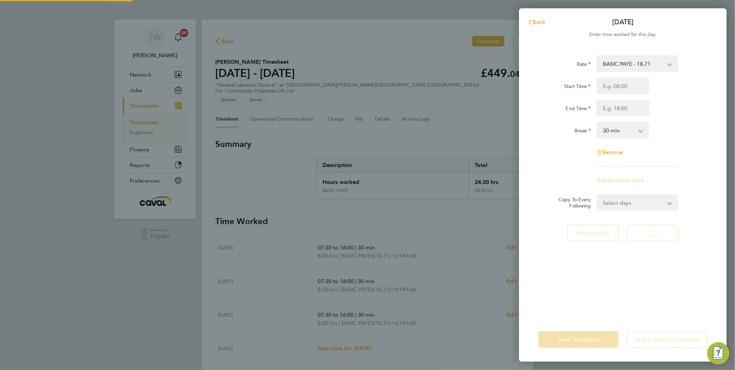
select select "30"
click at [611, 92] on input "Start Time" at bounding box center [623, 86] width 53 height 17
type input "07:30"
type input "16:00"
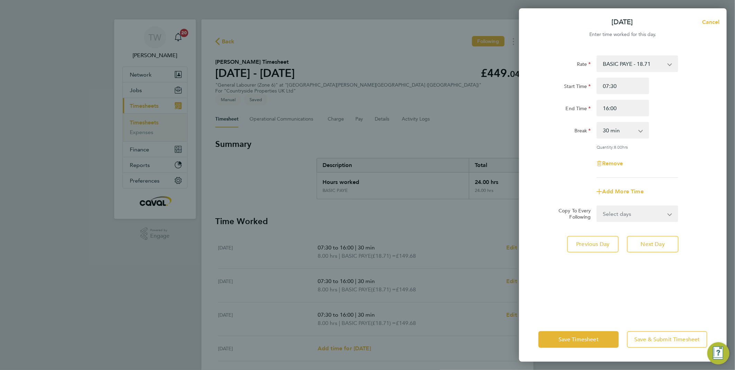
click at [688, 114] on div "End Time 16:00" at bounding box center [623, 108] width 174 height 17
click at [599, 338] on span "Save Timesheet" at bounding box center [579, 339] width 40 height 7
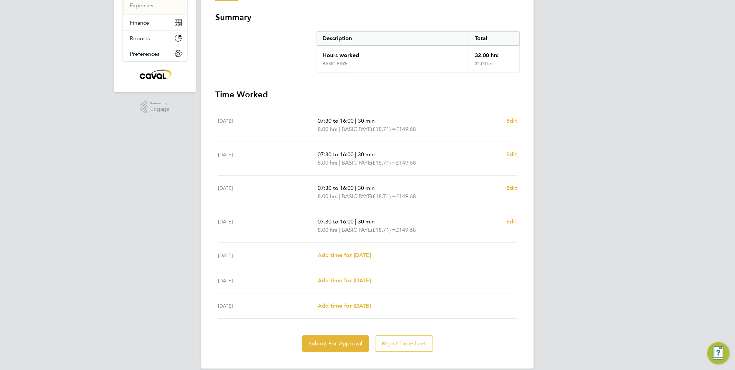
scroll to position [50, 0]
click at [348, 340] on span "Submit For Approval" at bounding box center [336, 343] width 54 height 7
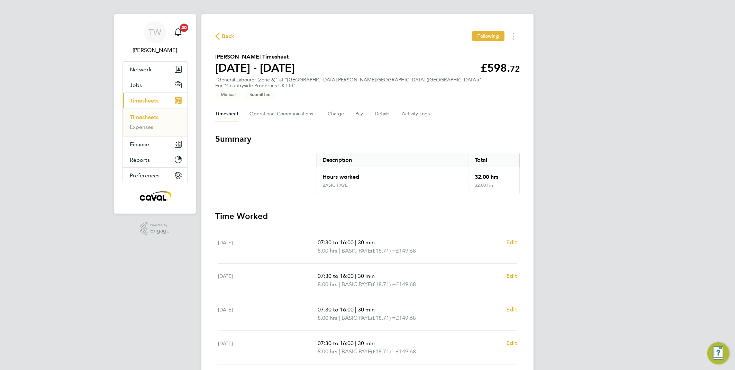
scroll to position [0, 0]
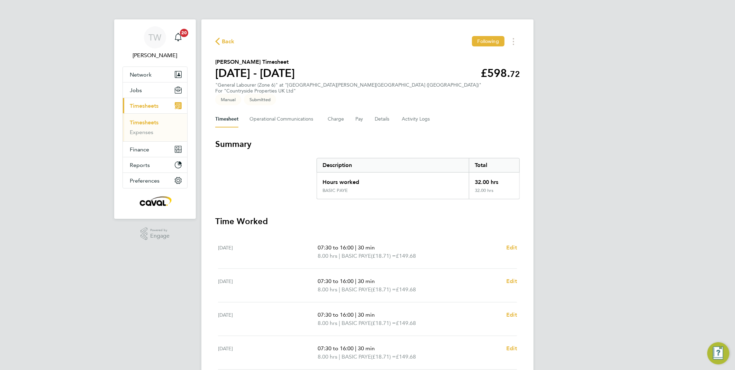
click at [155, 122] on link "Timesheets" at bounding box center [144, 122] width 29 height 7
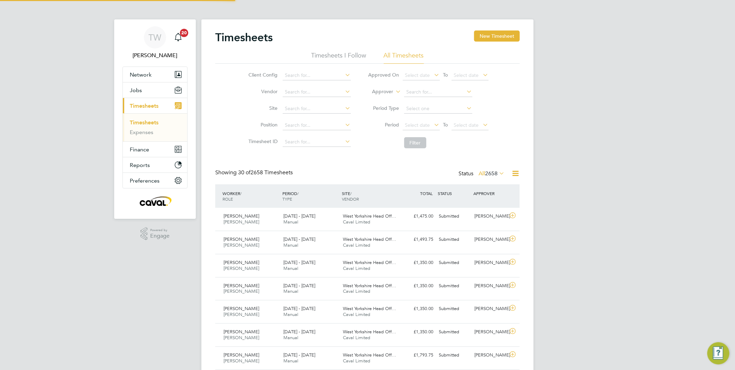
scroll to position [17, 60]
click at [150, 125] on link "Timesheets" at bounding box center [144, 122] width 29 height 7
click at [384, 220] on div "[GEOGRAPHIC_DATA][PERSON_NAME], Be… Caval Limited" at bounding box center [371, 218] width 60 height 17
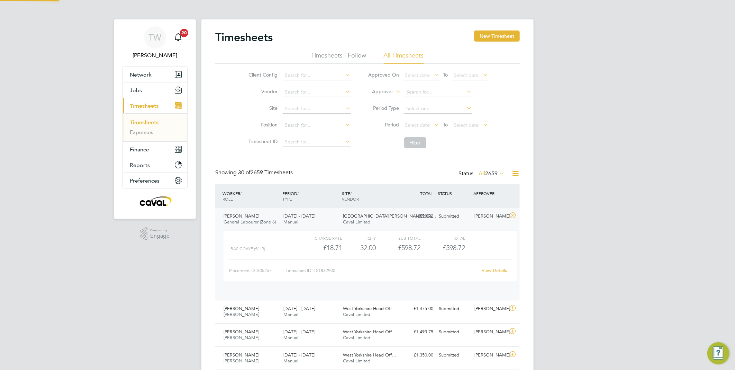
scroll to position [11, 68]
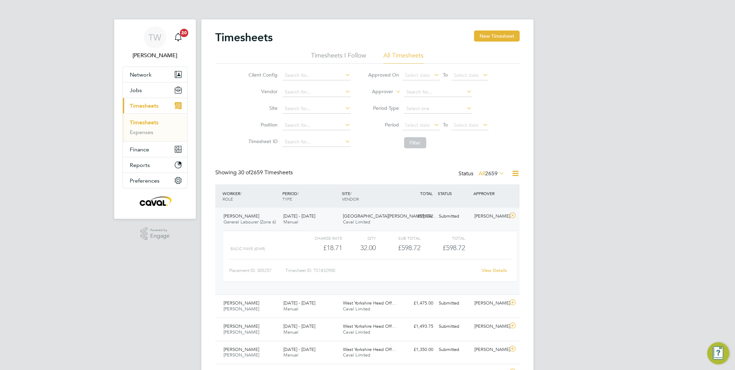
click at [269, 215] on div "[PERSON_NAME] General Labourer (Zone 6) [DATE] - [DATE]" at bounding box center [251, 218] width 60 height 17
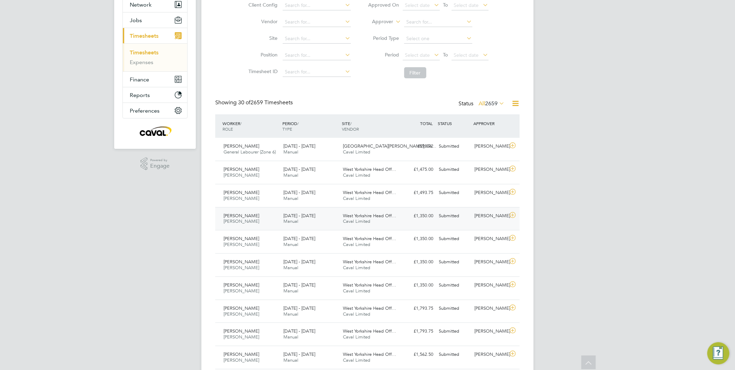
scroll to position [77, 0]
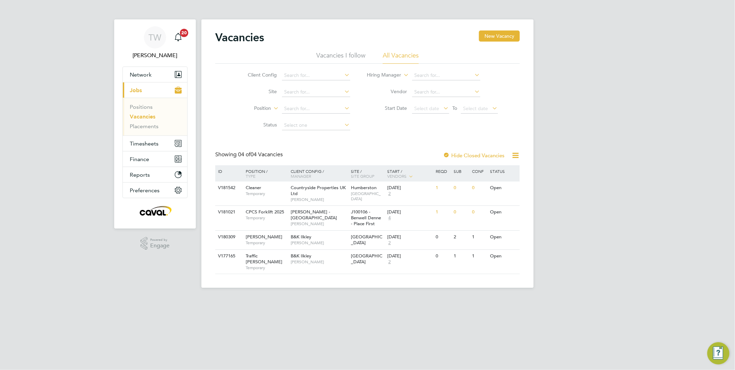
click at [147, 115] on link "Vacancies" at bounding box center [143, 116] width 26 height 7
click at [148, 77] on span "Network" at bounding box center [141, 74] width 22 height 7
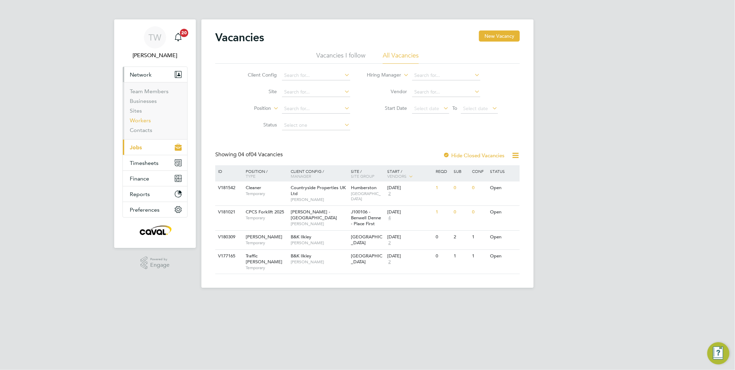
click at [138, 118] on link "Workers" at bounding box center [140, 120] width 21 height 7
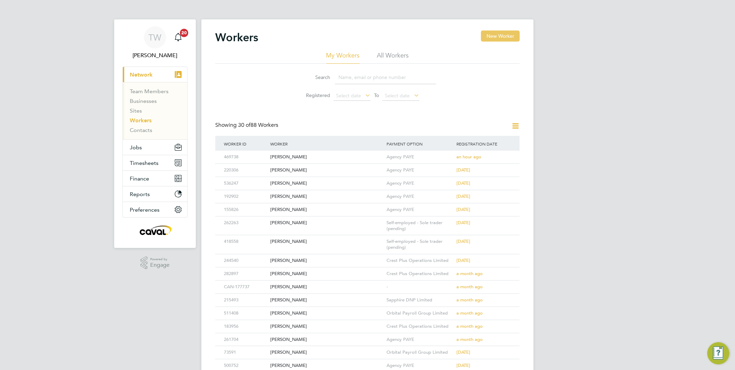
click at [496, 35] on button "New Worker" at bounding box center [500, 35] width 39 height 11
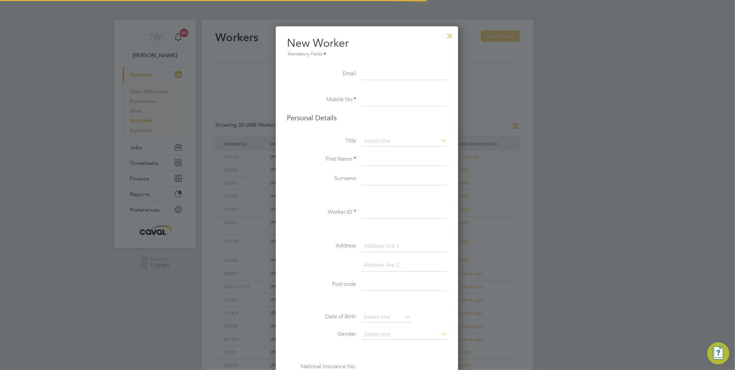
scroll to position [585, 184]
click at [374, 72] on input at bounding box center [405, 74] width 86 height 12
type input "Stephanie"
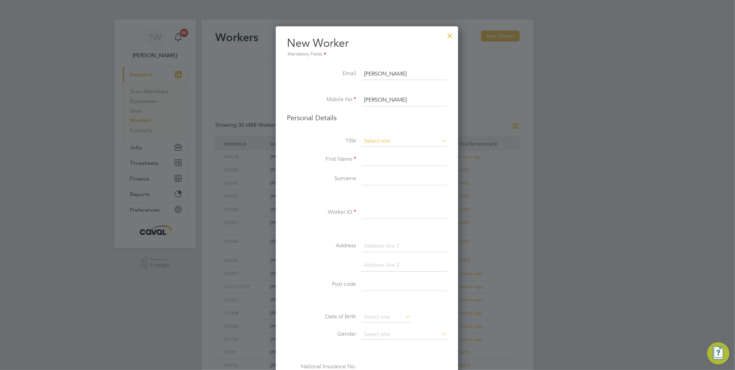
type input "Graves"
click at [372, 138] on input at bounding box center [405, 141] width 86 height 10
click at [379, 169] on li "Miss" at bounding box center [404, 168] width 86 height 9
type input "Miss"
click at [378, 157] on input at bounding box center [405, 159] width 86 height 12
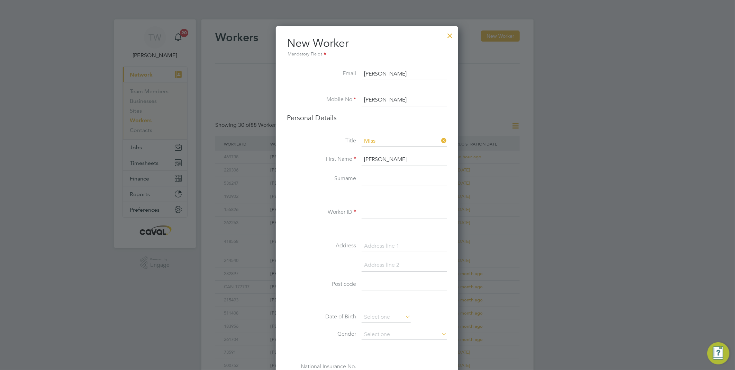
type input "Stephanie"
type input "Graves"
drag, startPoint x: 375, startPoint y: 102, endPoint x: 379, endPoint y: 101, distance: 3.7
click at [375, 102] on input "Graves" at bounding box center [405, 100] width 86 height 12
drag, startPoint x: 383, startPoint y: 99, endPoint x: 361, endPoint y: 99, distance: 21.5
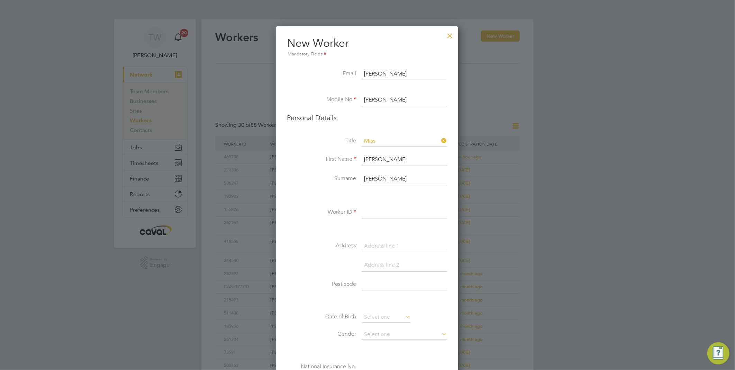
click at [361, 99] on li "Mobile No Graves" at bounding box center [367, 103] width 160 height 19
paste input "7495 748921"
type input "07495 748921"
click at [389, 71] on input "Stephanie" at bounding box center [405, 74] width 86 height 12
drag, startPoint x: 394, startPoint y: 71, endPoint x: 361, endPoint y: 74, distance: 33.0
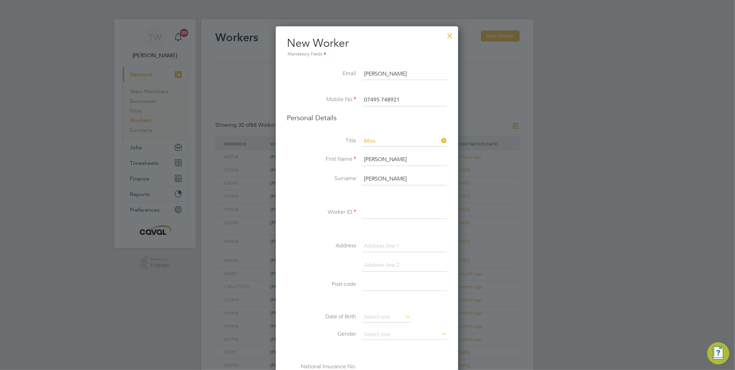
click at [361, 74] on li "Email Stephanie" at bounding box center [367, 77] width 160 height 19
paste input "[EMAIL_ADDRESS][DOMAIN_NAME]"
type input "[EMAIL_ADDRESS][DOMAIN_NAME]"
click at [383, 215] on input at bounding box center [405, 212] width 86 height 12
paste input "562693"
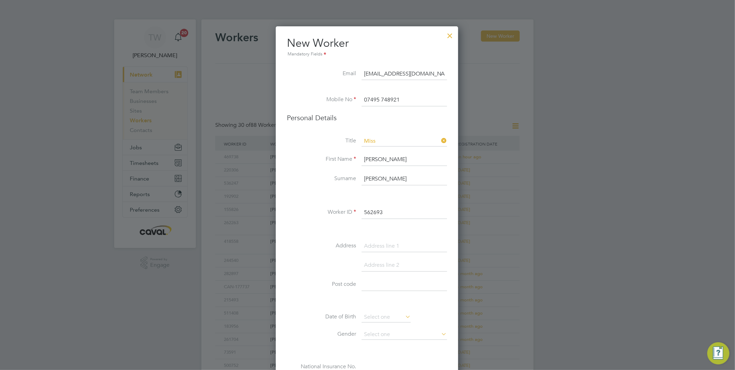
type input "562693"
click at [383, 248] on input at bounding box center [405, 246] width 86 height 12
paste input "2B Blyth Way"
type input "2B Blyth Way"
drag, startPoint x: 379, startPoint y: 281, endPoint x: 385, endPoint y: 281, distance: 5.2
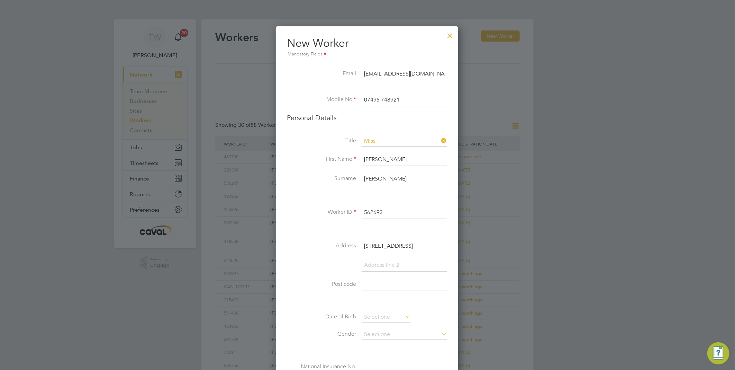
click at [379, 281] on input at bounding box center [405, 284] width 86 height 12
paste input "DN37 7FD"
type input "DN37 7FD"
drag, startPoint x: 382, startPoint y: 266, endPoint x: 373, endPoint y: 300, distance: 36.1
click at [382, 266] on input at bounding box center [405, 265] width 86 height 12
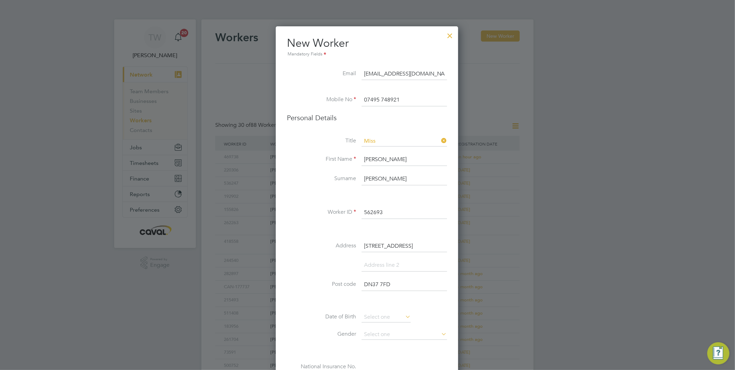
paste input "Grimsby"
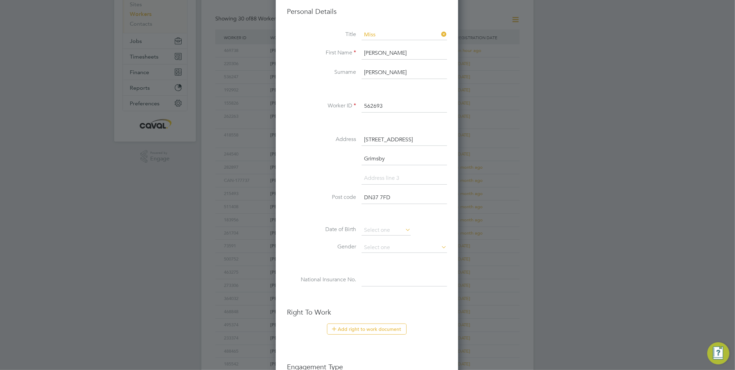
scroll to position [115, 0]
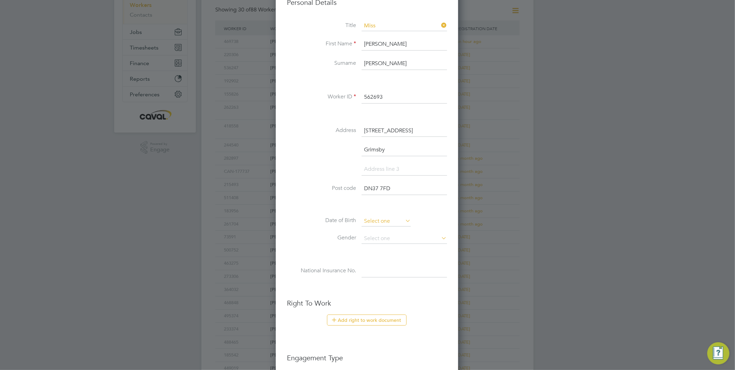
type input "Grimsby"
click at [393, 216] on input at bounding box center [386, 221] width 49 height 10
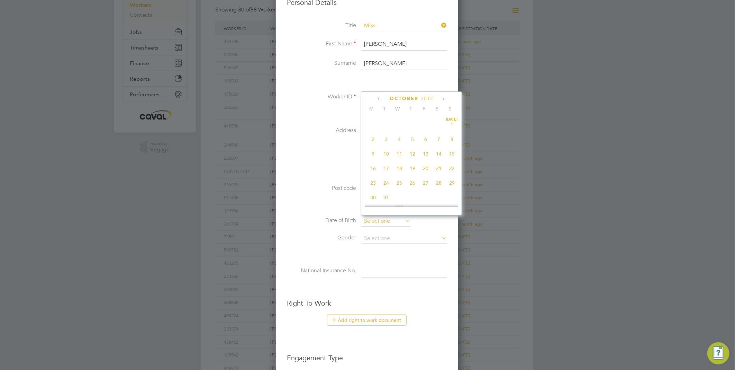
scroll to position [208, 0]
click at [425, 98] on span "2012" at bounding box center [427, 99] width 12 height 6
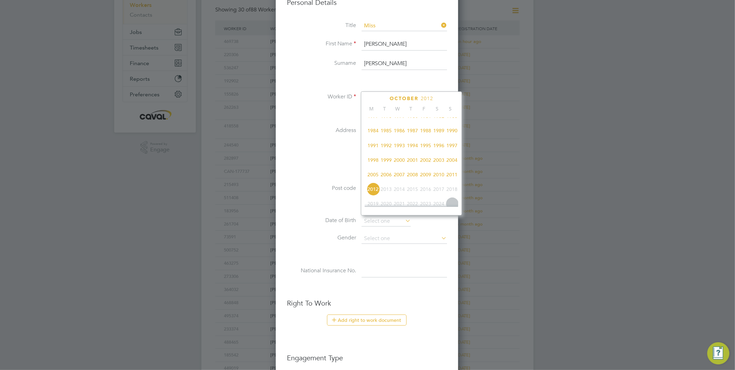
scroll to position [143, 0]
click at [414, 145] on span "1987" at bounding box center [412, 142] width 13 height 13
click at [447, 99] on icon at bounding box center [443, 99] width 7 height 8
click at [444, 99] on icon at bounding box center [443, 99] width 7 height 8
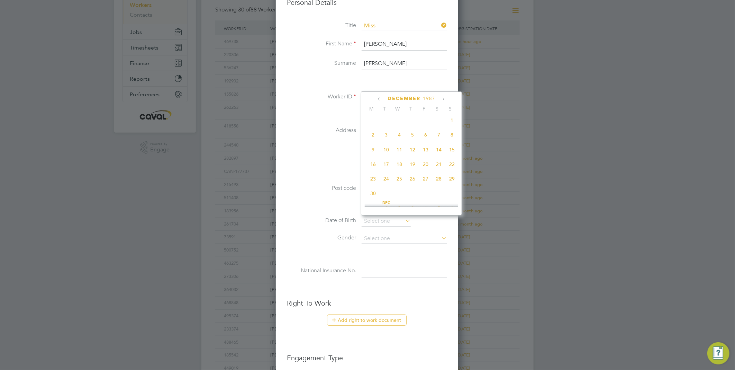
scroll to position [400, 0]
click at [450, 137] on span "13" at bounding box center [452, 133] width 13 height 13
type input "13 Dec 1987"
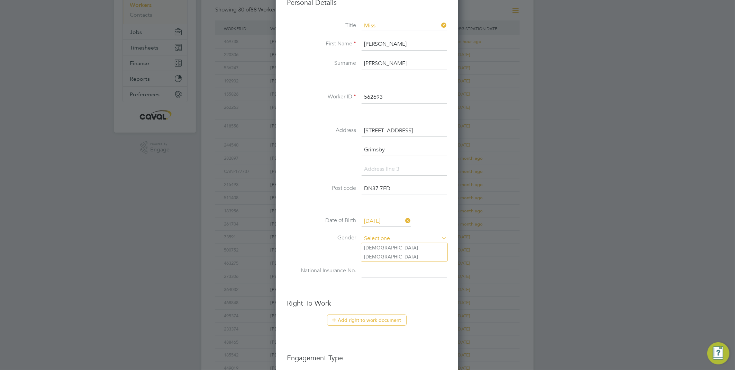
click at [390, 237] on input at bounding box center [405, 238] width 86 height 10
click at [402, 244] on li "Male" at bounding box center [404, 247] width 86 height 9
type input "Male"
click at [396, 236] on input at bounding box center [405, 238] width 86 height 10
click at [383, 253] on li "Female" at bounding box center [404, 256] width 86 height 9
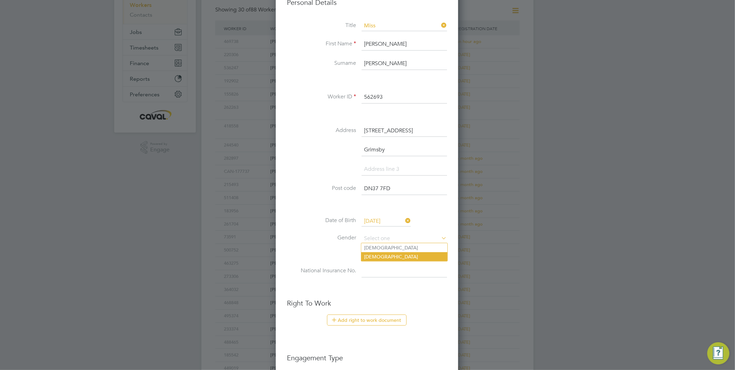
type input "Female"
click at [382, 265] on input at bounding box center [405, 271] width 86 height 12
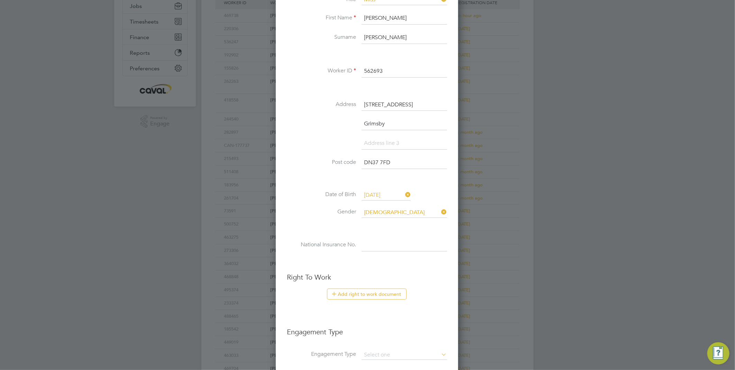
scroll to position [154, 0]
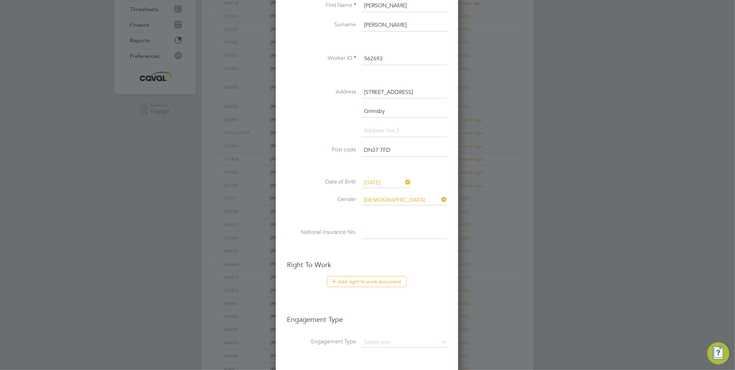
paste input "JK756996A"
type input "JK 75 69 96 A"
click at [377, 276] on button "Add right to work document" at bounding box center [367, 281] width 80 height 11
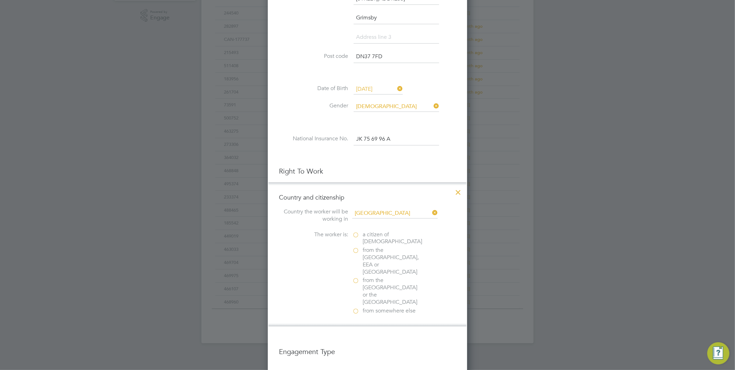
scroll to position [269, 0]
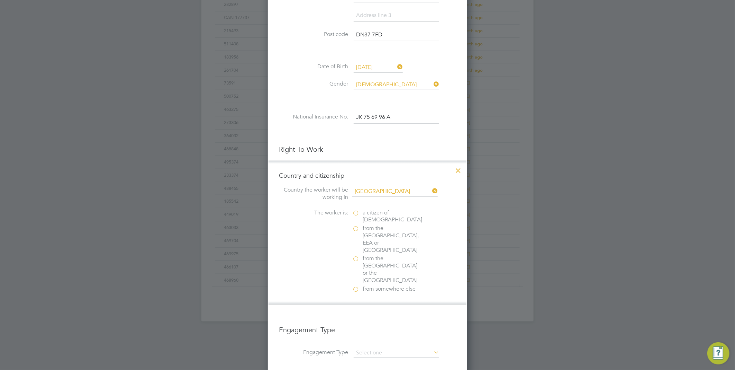
click at [368, 216] on span "a citizen of United Kingdom" at bounding box center [393, 216] width 60 height 15
click at [0, 0] on input "a citizen of United Kingdom" at bounding box center [0, 0] width 0 height 0
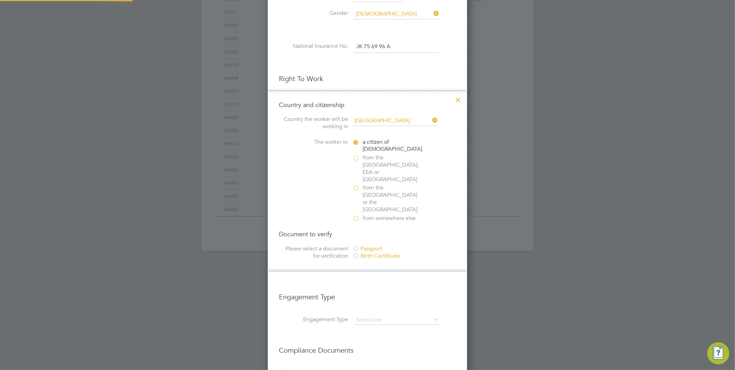
scroll to position [346, 0]
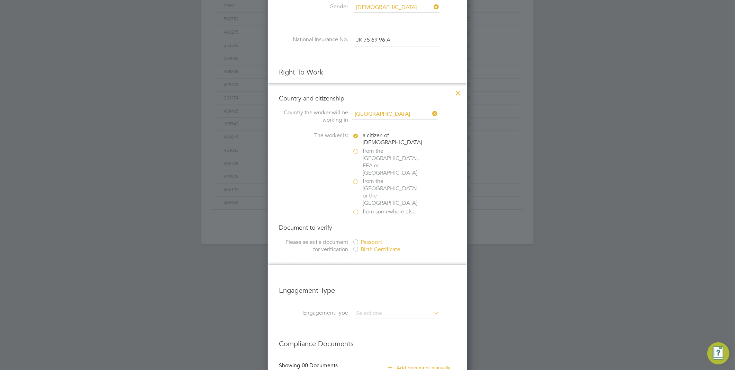
click at [365, 239] on div "Passport" at bounding box center [404, 242] width 104 height 7
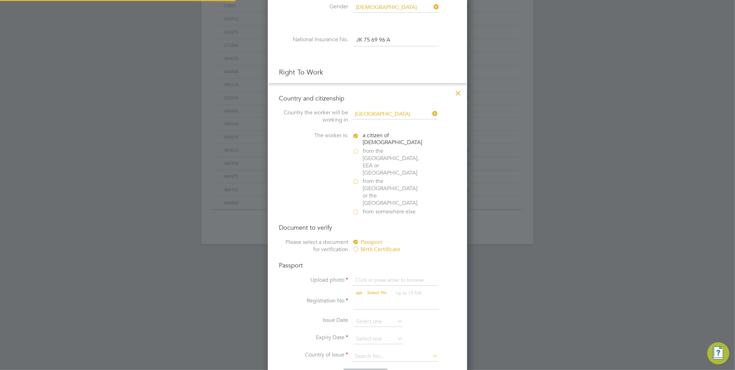
scroll to position [877, 200]
click at [365, 276] on input "file" at bounding box center [383, 286] width 109 height 21
type input "C:\fakepath\Steph Graves PP.JPG"
click at [406, 297] on input at bounding box center [397, 303] width 86 height 12
type input "555417681"
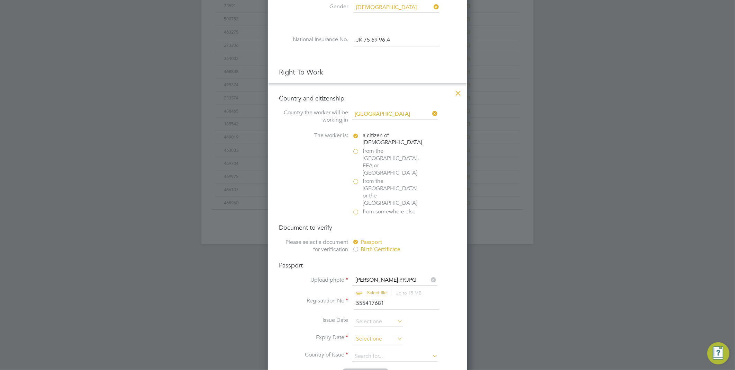
click at [375, 334] on input at bounding box center [378, 339] width 49 height 10
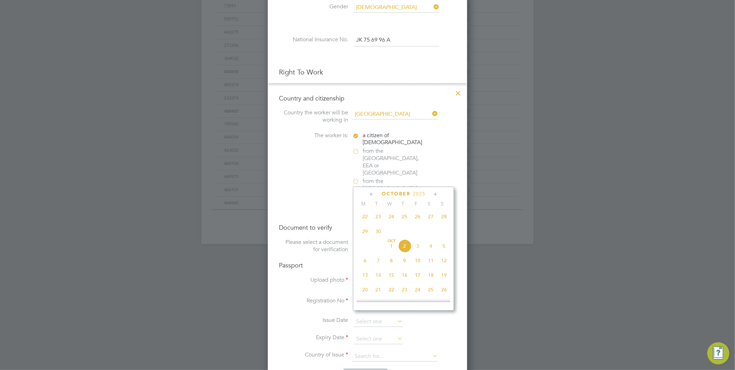
click at [421, 194] on span "2025" at bounding box center [419, 194] width 12 height 6
click at [366, 246] on span "2018" at bounding box center [365, 242] width 13 height 13
click at [371, 192] on icon at bounding box center [372, 194] width 7 height 8
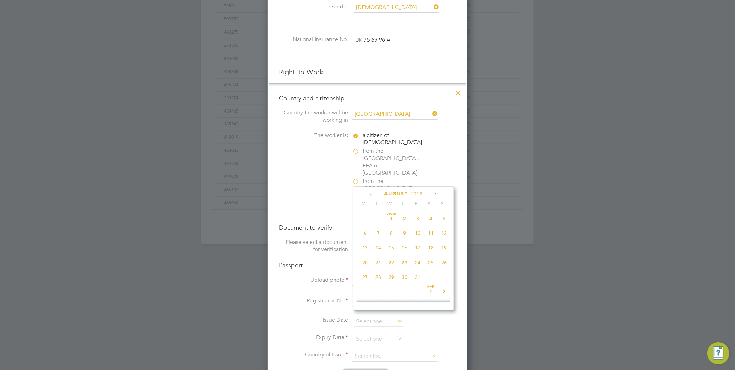
click at [371, 192] on icon at bounding box center [372, 194] width 7 height 8
click at [438, 194] on icon at bounding box center [435, 194] width 7 height 8
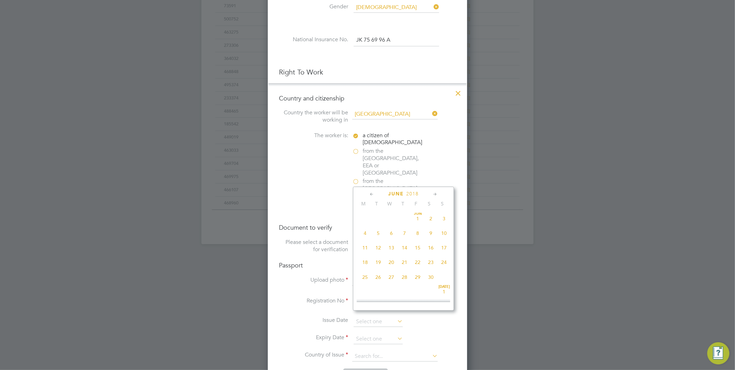
click at [418, 233] on span "8" at bounding box center [417, 232] width 13 height 13
type input "08 Jun 2018"
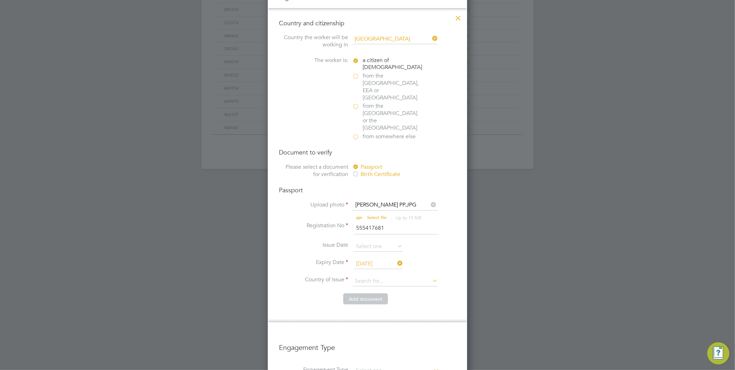
scroll to position [423, 0]
click at [365, 274] on input at bounding box center [395, 279] width 86 height 10
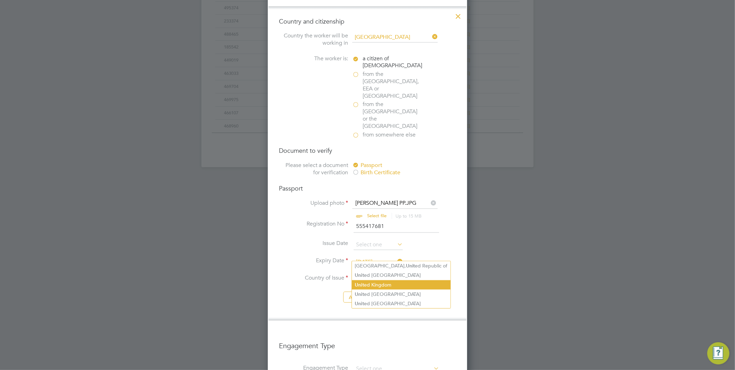
click at [411, 282] on li "Unit ed Kingdom" at bounding box center [401, 284] width 99 height 9
type input "United Kingdom"
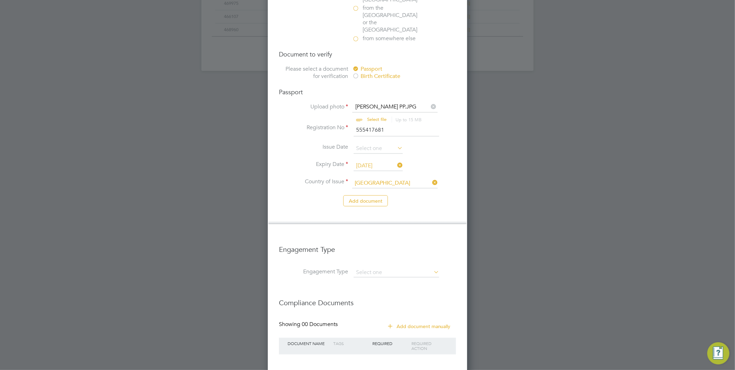
scroll to position [533, 0]
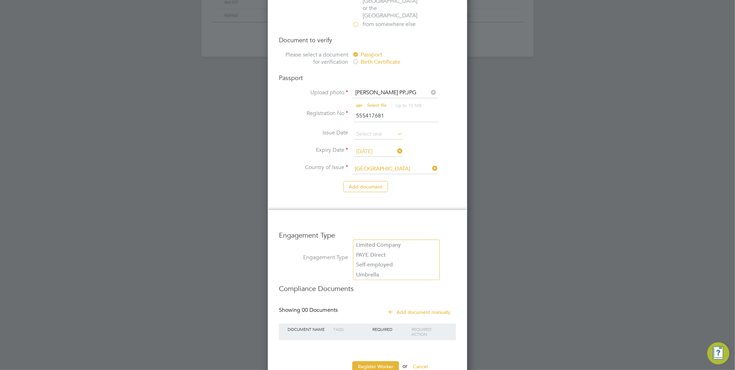
click at [376, 253] on input at bounding box center [397, 258] width 86 height 10
click at [374, 256] on li "PAYE Direct" at bounding box center [396, 255] width 86 height 10
type input "PAYE Direct"
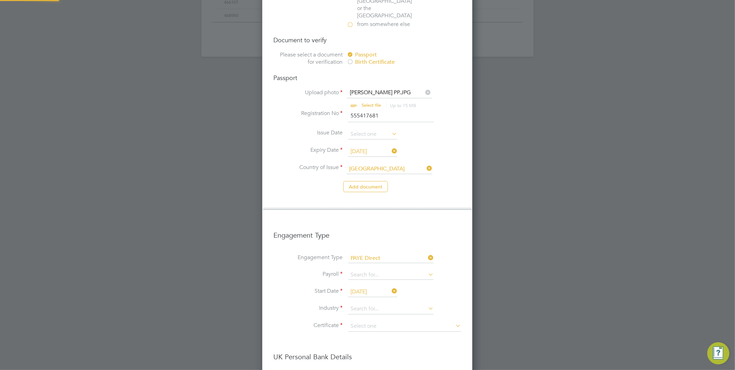
scroll to position [1078, 210]
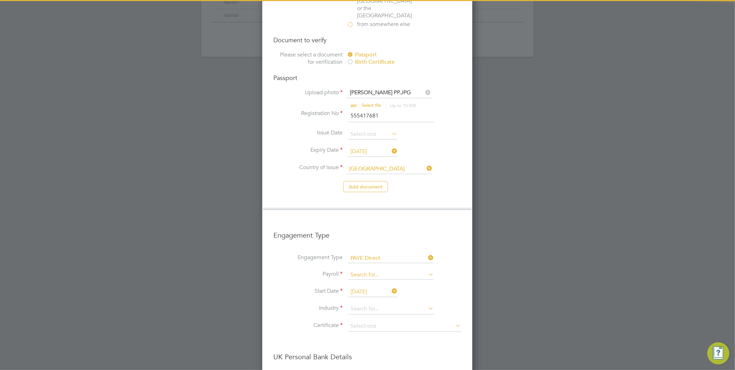
click at [371, 270] on input at bounding box center [391, 275] width 86 height 10
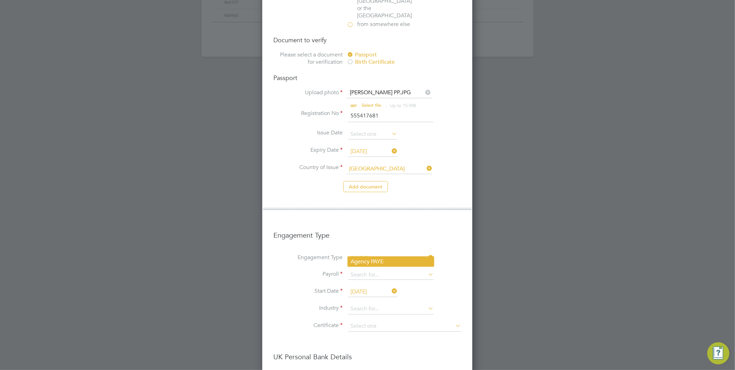
click at [376, 260] on li "Agency PAYE" at bounding box center [391, 262] width 86 height 10
type input "Agency PAYE"
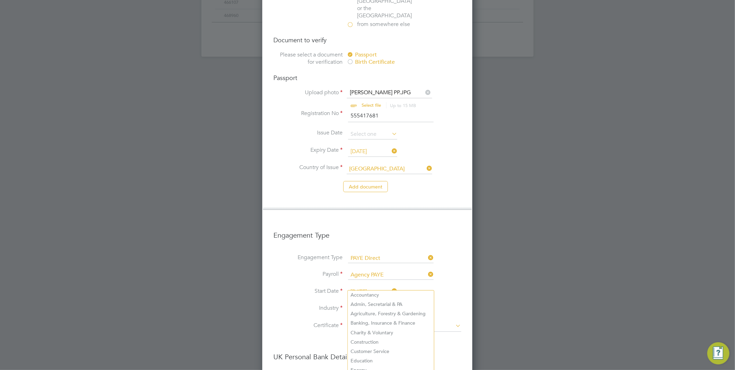
click at [371, 304] on input at bounding box center [391, 309] width 86 height 10
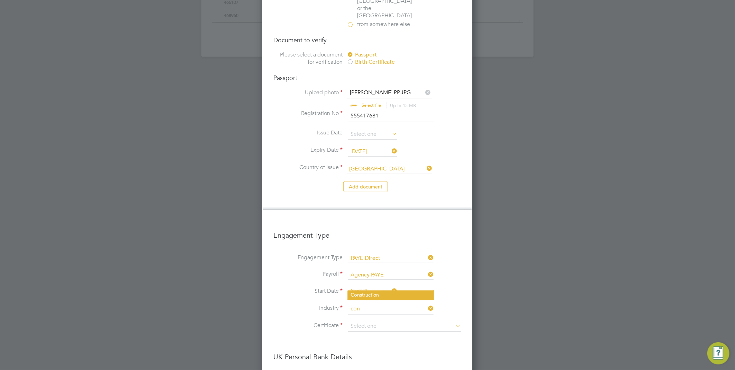
click at [392, 297] on li "Con struction" at bounding box center [391, 294] width 86 height 9
type input "Construction"
click at [388, 321] on input at bounding box center [404, 326] width 113 height 10
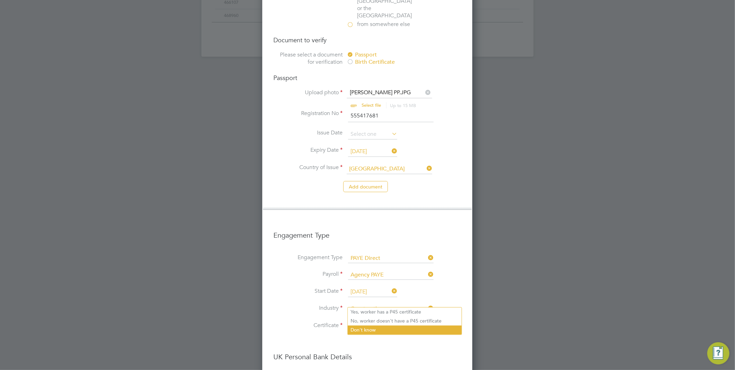
click at [384, 326] on li "Don't know" at bounding box center [405, 329] width 114 height 9
type input "Don't know"
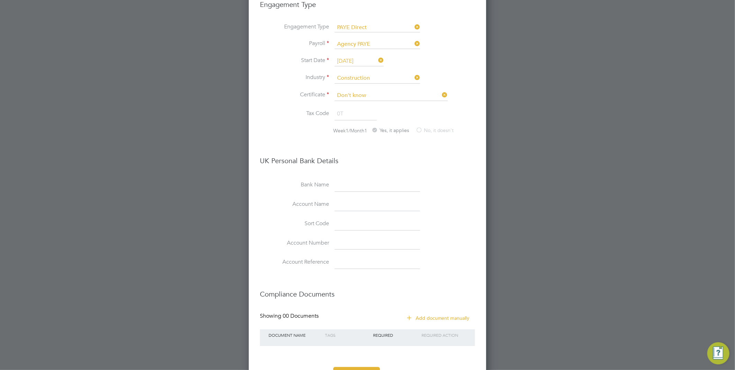
scroll to position [769, 0]
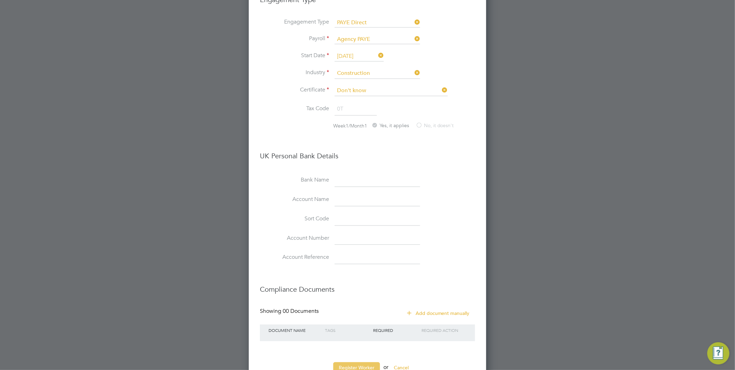
click at [366, 362] on button "Register Worker" at bounding box center [356, 367] width 47 height 11
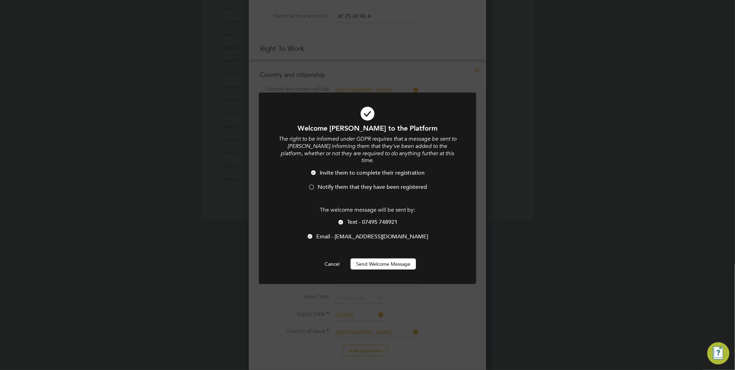
click at [331, 174] on li "Invite them to complete their registration" at bounding box center [368, 176] width 180 height 14
click at [351, 218] on span "Text - 07495 748921" at bounding box center [372, 221] width 51 height 7
click at [373, 258] on button "Send Welcome Message" at bounding box center [383, 263] width 65 height 11
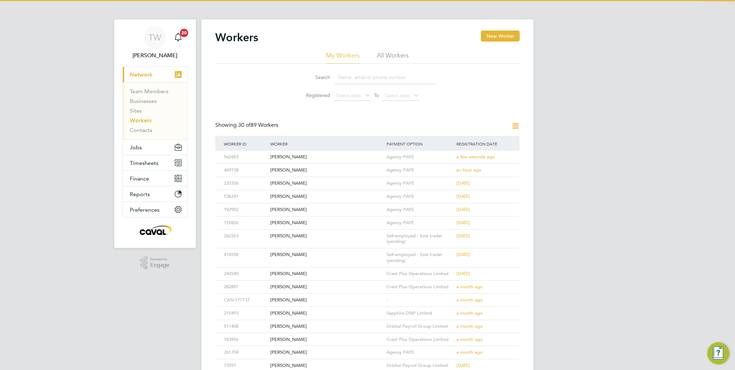
click at [639, 195] on div "TW Tim Wells Notifications 20 Applications: Current page: Network Team Members …" at bounding box center [367, 300] width 735 height 601
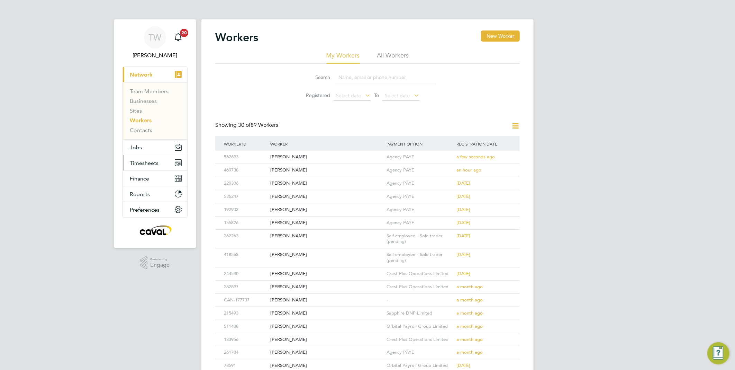
click at [158, 155] on button "Timesheets" at bounding box center [155, 162] width 64 height 15
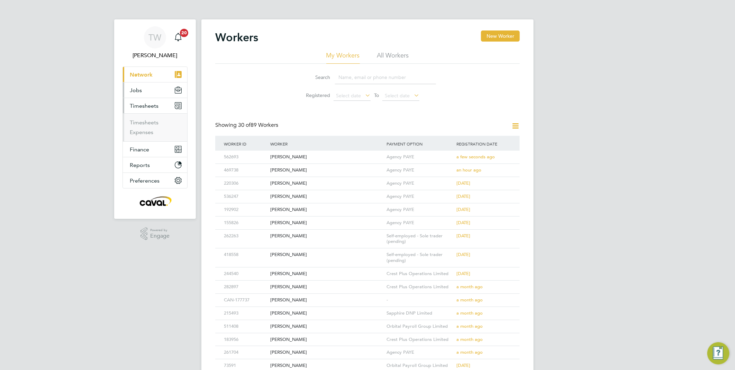
click at [152, 87] on button "Jobs" at bounding box center [155, 89] width 64 height 15
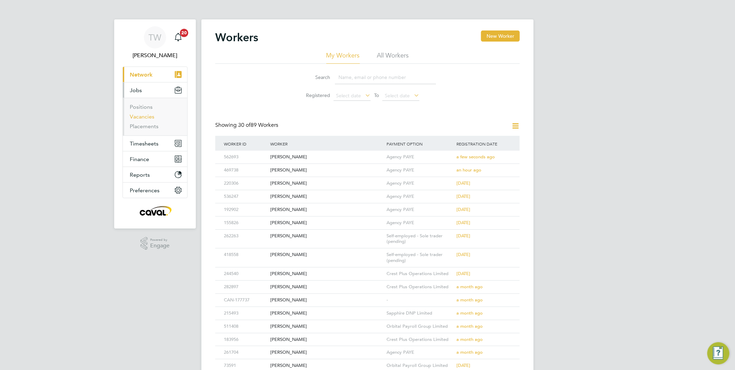
click at [147, 116] on link "Vacancies" at bounding box center [142, 116] width 25 height 7
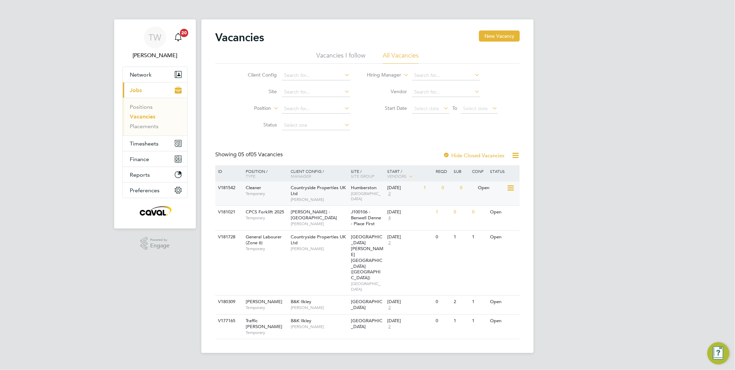
click at [330, 194] on div "Countryside Properties UK Ltd Louis Cox" at bounding box center [319, 193] width 61 height 24
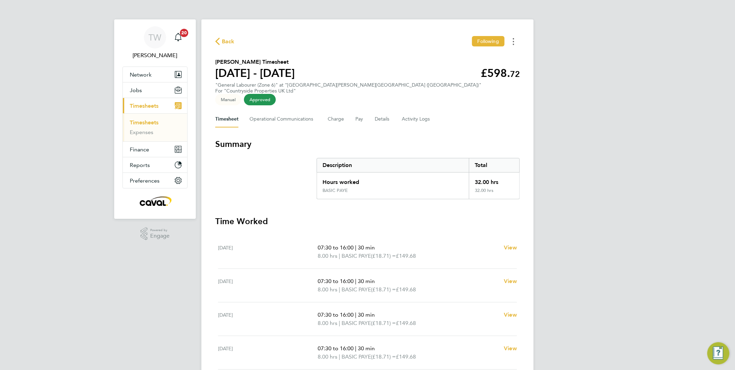
click at [510, 40] on button "Timesheets Menu" at bounding box center [514, 41] width 12 height 11
click at [487, 59] on link "Download timesheet" at bounding box center [478, 57] width 83 height 14
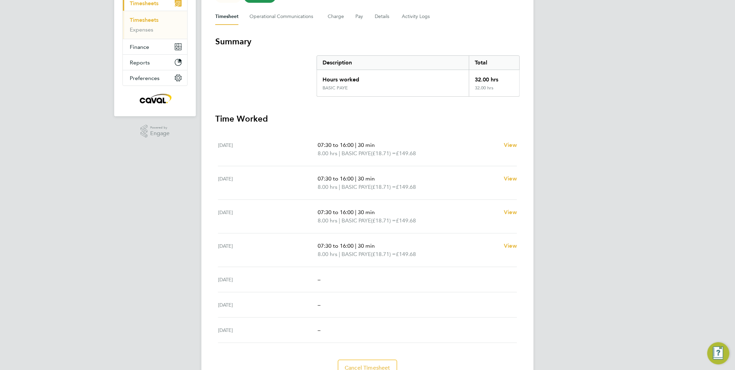
scroll to position [115, 0]
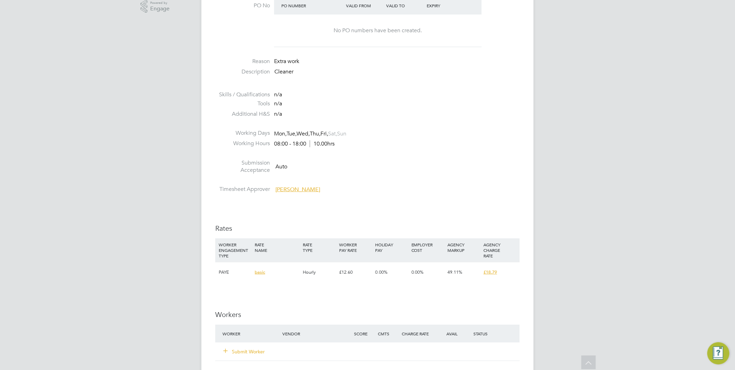
scroll to position [269, 0]
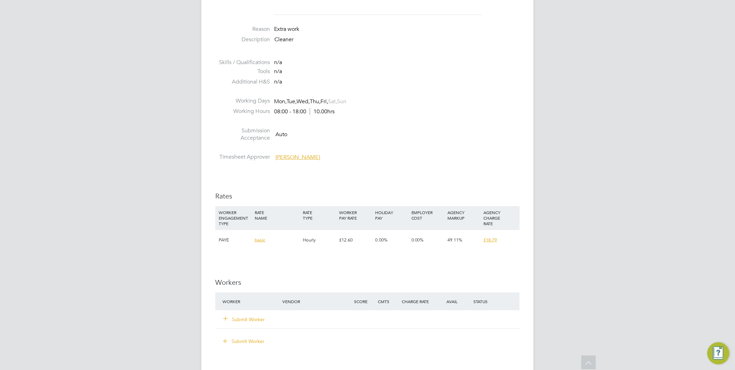
click at [241, 319] on button "Submit Worker" at bounding box center [245, 319] width 42 height 7
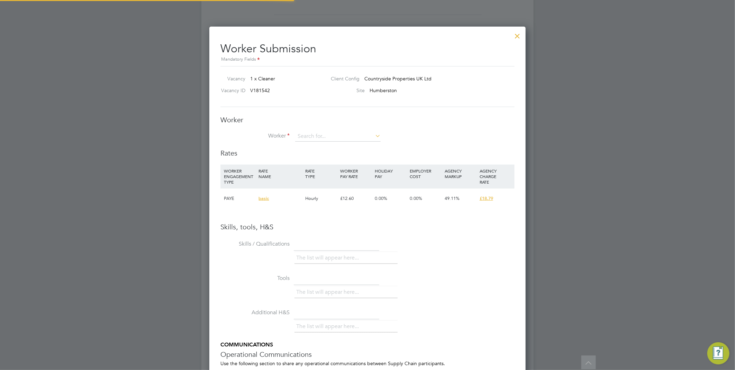
scroll to position [0, 0]
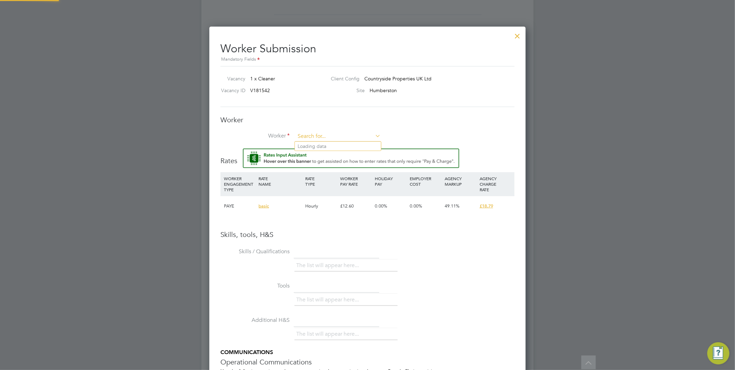
click at [310, 136] on input at bounding box center [338, 136] width 86 height 10
click at [331, 207] on li "Steph [PERSON_NAME] (562693)" at bounding box center [344, 211] width 98 height 9
type input "[PERSON_NAME] (562693)"
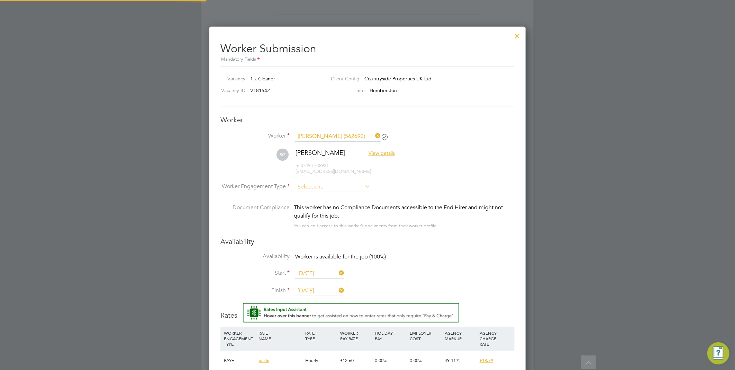
scroll to position [599, 317]
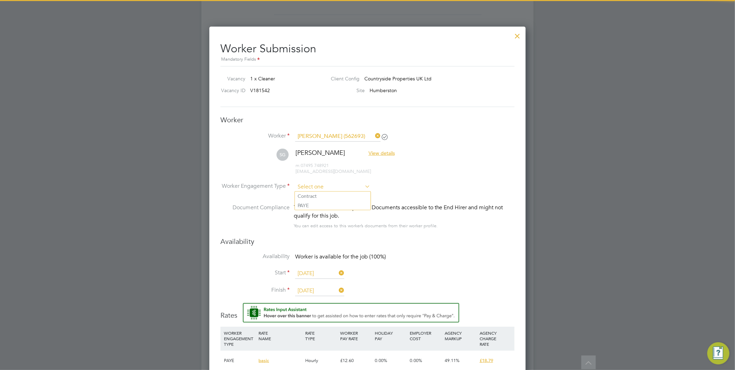
click at [316, 185] on input at bounding box center [332, 187] width 75 height 10
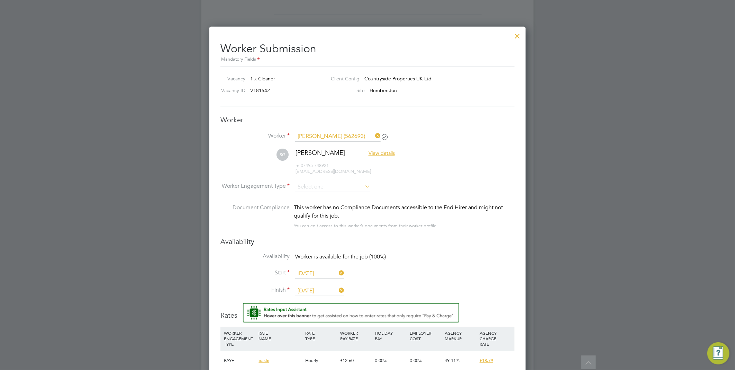
click at [316, 201] on li "PAYE" at bounding box center [333, 205] width 76 height 9
type input "PAYE"
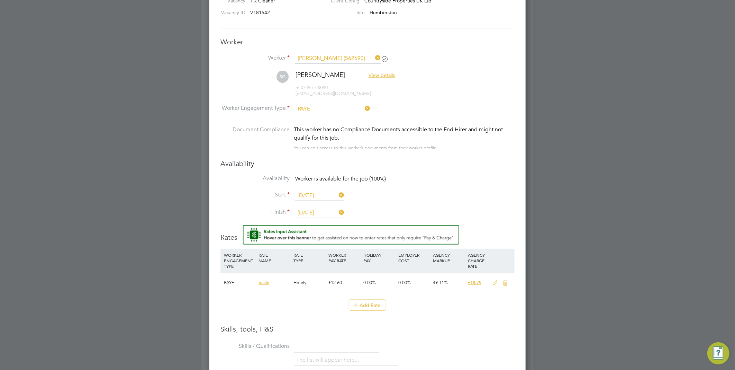
click at [479, 340] on li "Skills / Qualifications The list will appear here..." at bounding box center [368, 357] width 294 height 34
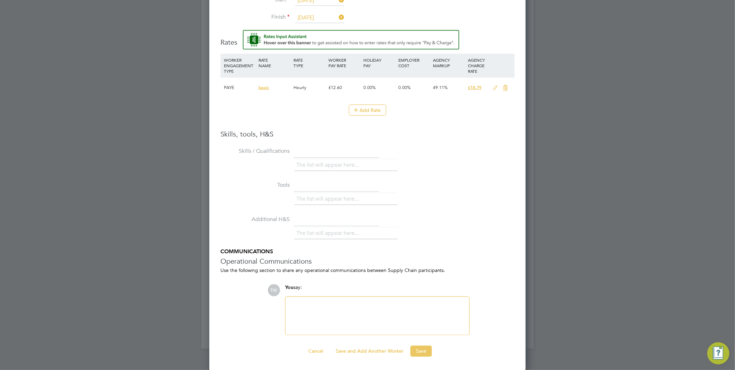
click at [422, 348] on button "Save" at bounding box center [421, 351] width 21 height 11
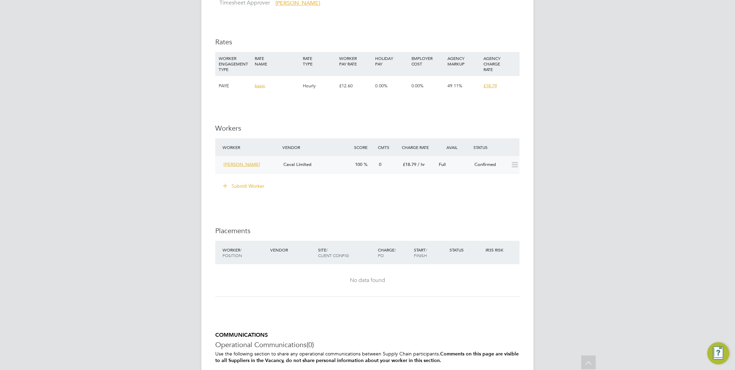
click at [518, 166] on icon at bounding box center [515, 165] width 9 height 6
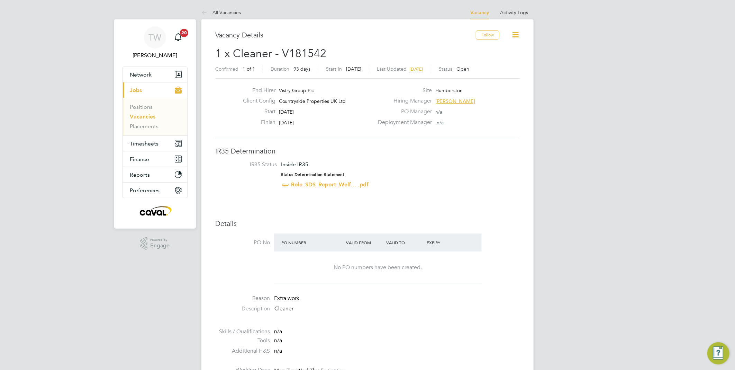
click at [141, 118] on link "Vacancies" at bounding box center [143, 116] width 26 height 7
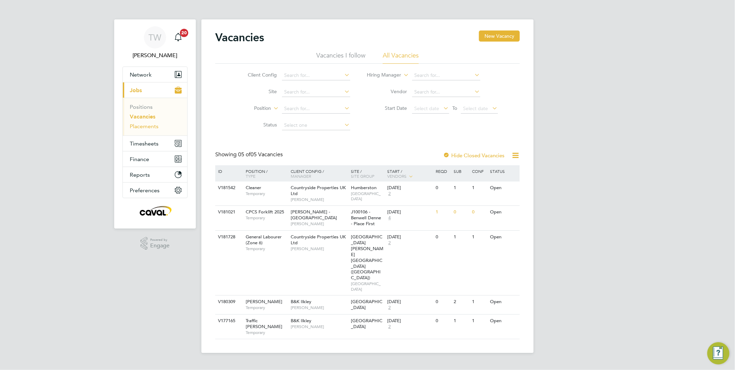
click at [150, 126] on link "Placements" at bounding box center [144, 126] width 29 height 7
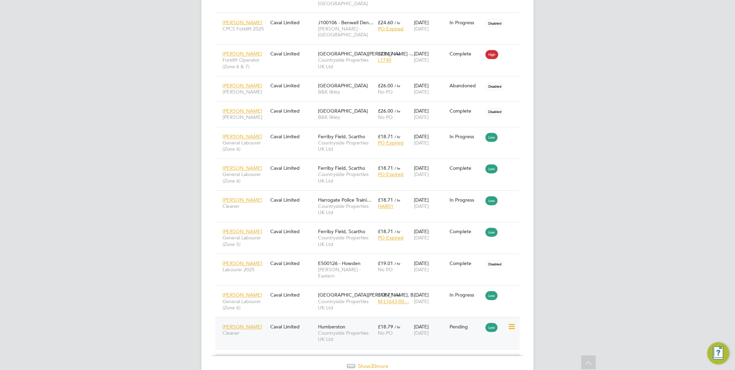
click at [508, 323] on icon at bounding box center [511, 327] width 7 height 8
click at [459, 339] on li "Start" at bounding box center [480, 339] width 71 height 10
type input "[PERSON_NAME]"
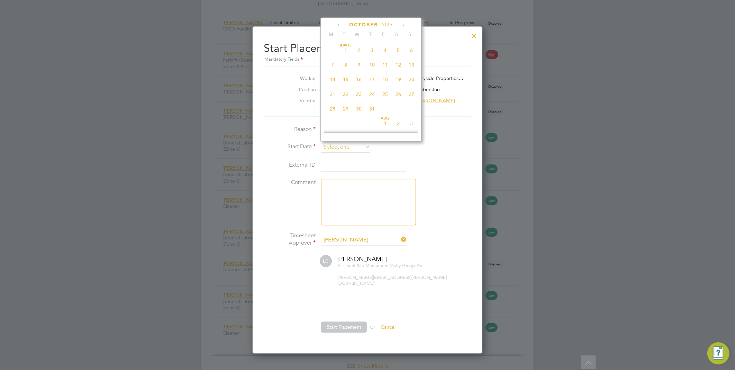
click at [332, 144] on input at bounding box center [345, 147] width 49 height 10
click at [347, 63] on span "30" at bounding box center [345, 62] width 13 height 13
type input "[DATE]"
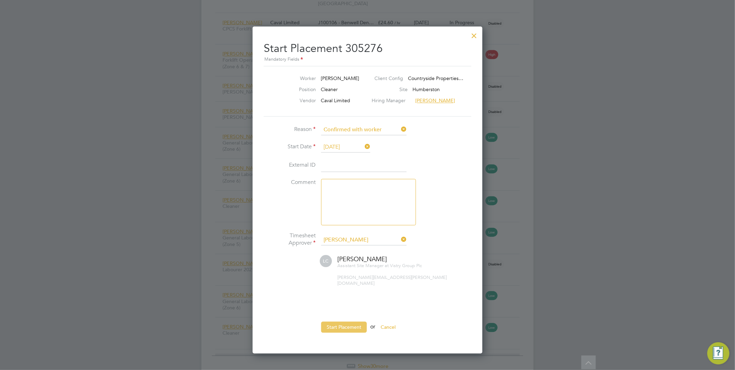
click at [343, 322] on button "Start Placement" at bounding box center [344, 327] width 46 height 11
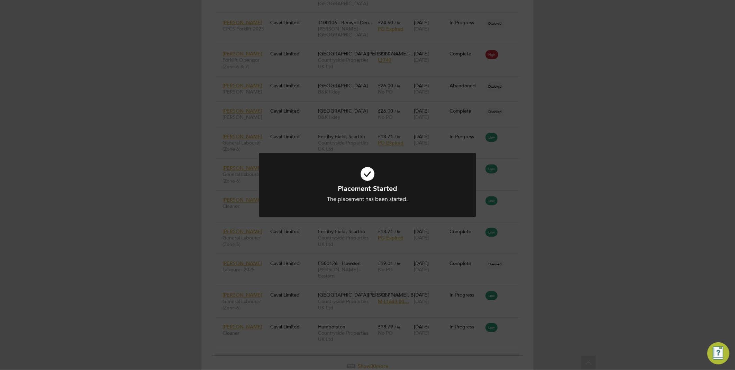
click at [163, 241] on div "Placement Started The placement has been started. Cancel Okay" at bounding box center [367, 185] width 735 height 370
